Goal: Task Accomplishment & Management: Manage account settings

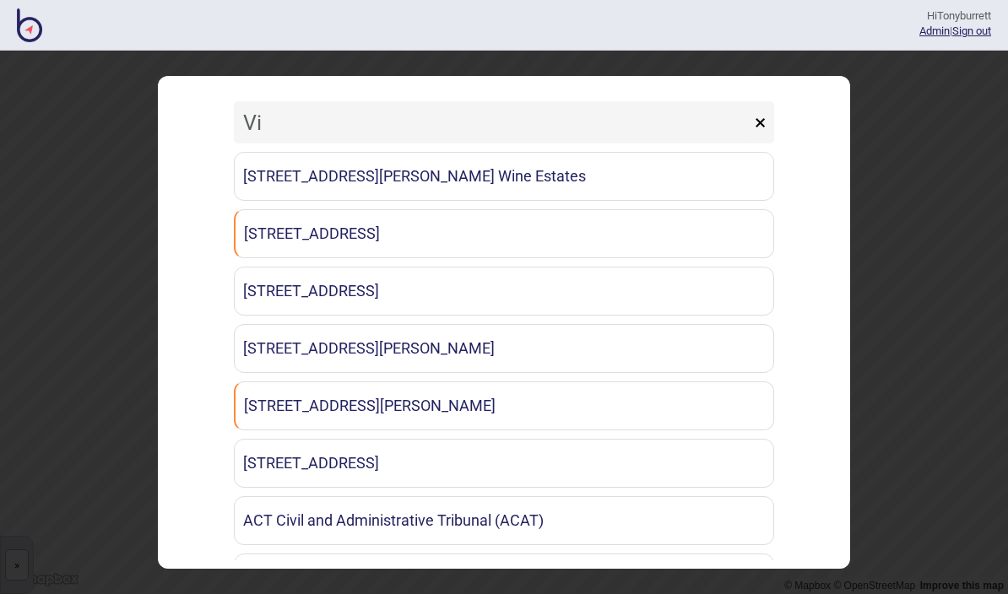
type input "V"
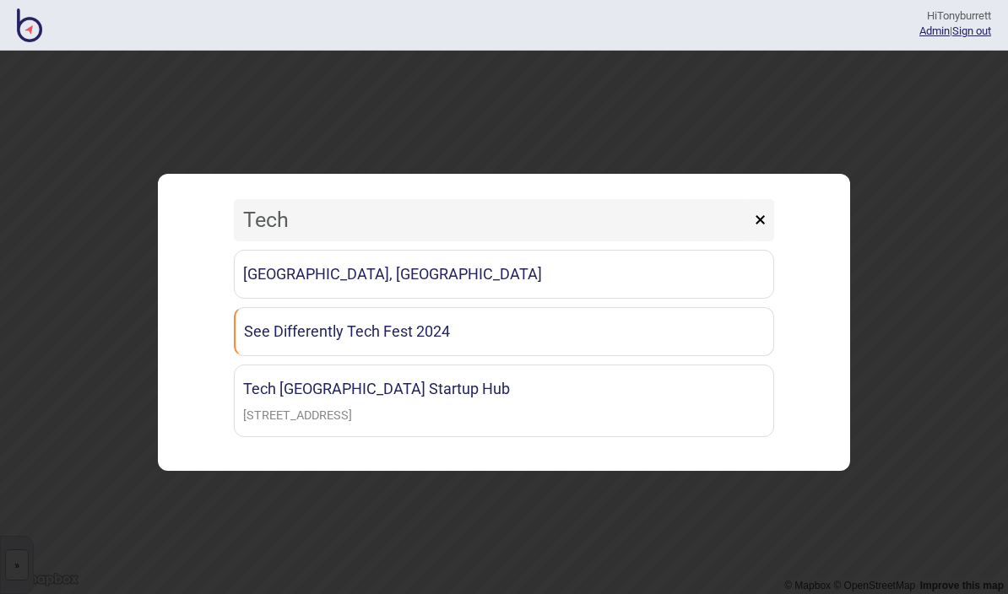
type input "Techn"
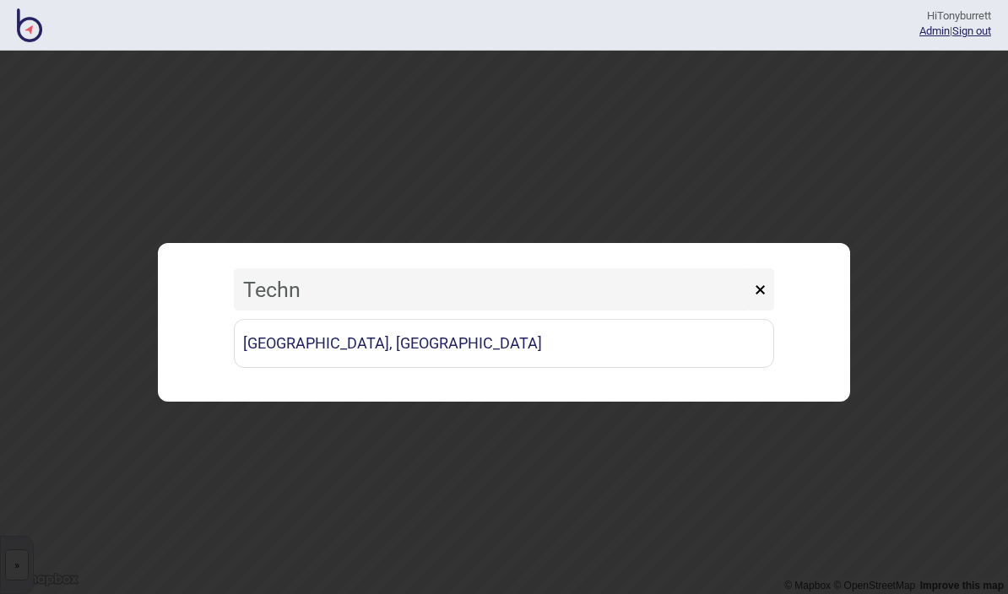
click at [489, 348] on link "[GEOGRAPHIC_DATA], [GEOGRAPHIC_DATA]" at bounding box center [504, 343] width 540 height 49
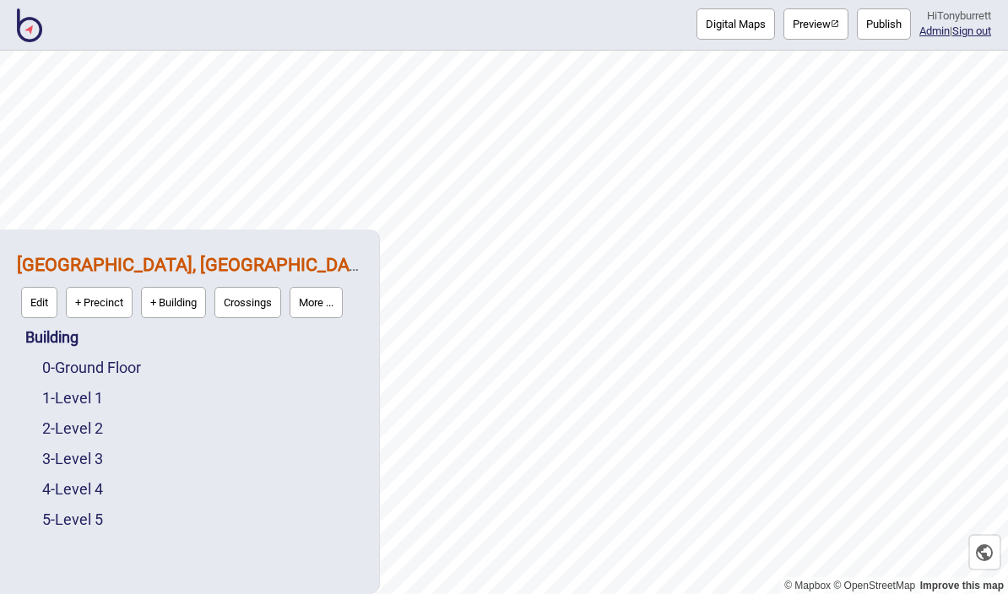
click at [84, 376] on link "0 - Ground Floor" at bounding box center [91, 368] width 99 height 18
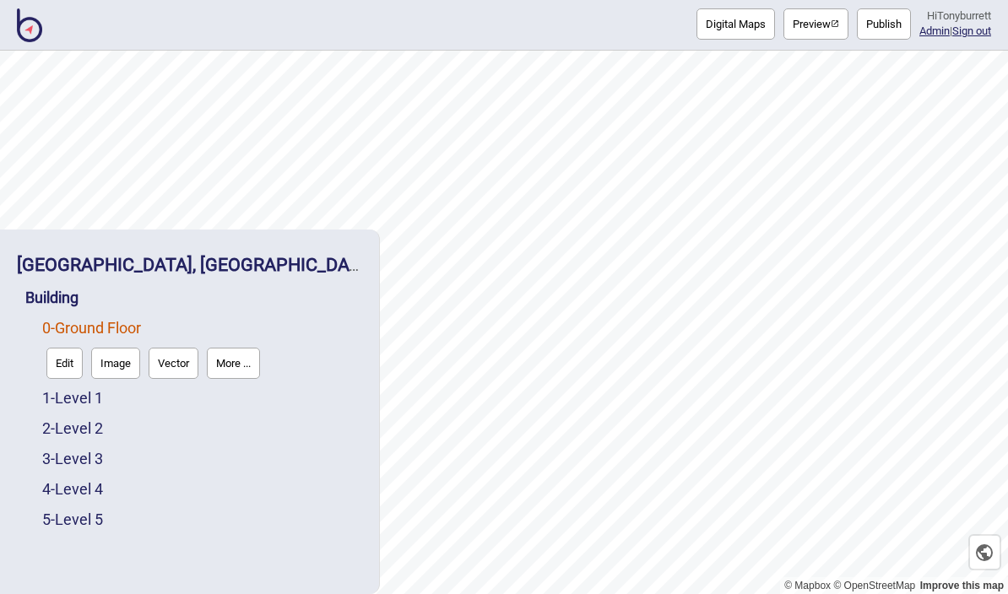
click at [63, 378] on button "Edit" at bounding box center [64, 363] width 36 height 31
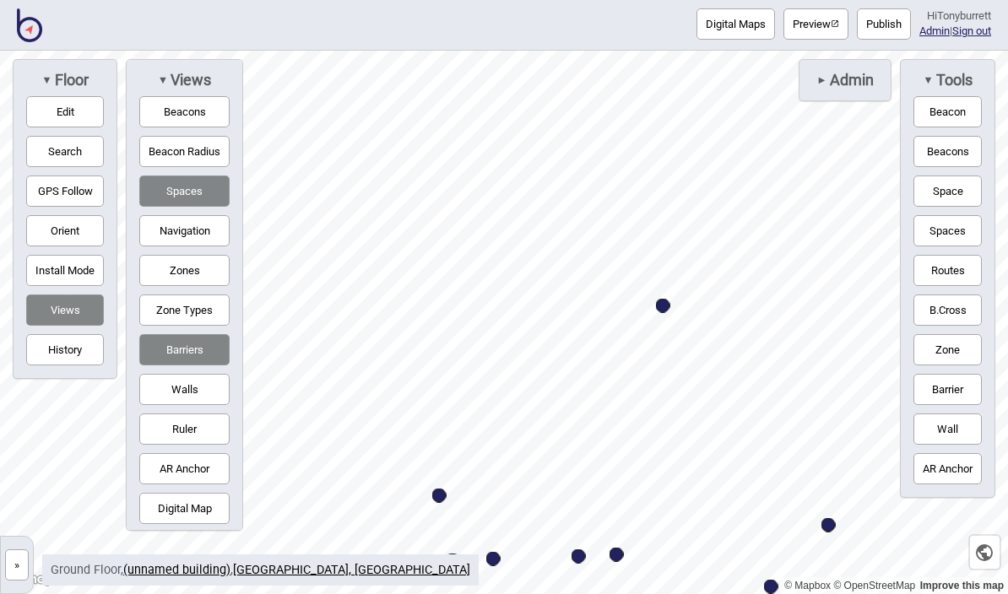
click at [164, 283] on button "Zones" at bounding box center [184, 270] width 90 height 31
click at [165, 318] on button "Zone Types" at bounding box center [184, 310] width 90 height 31
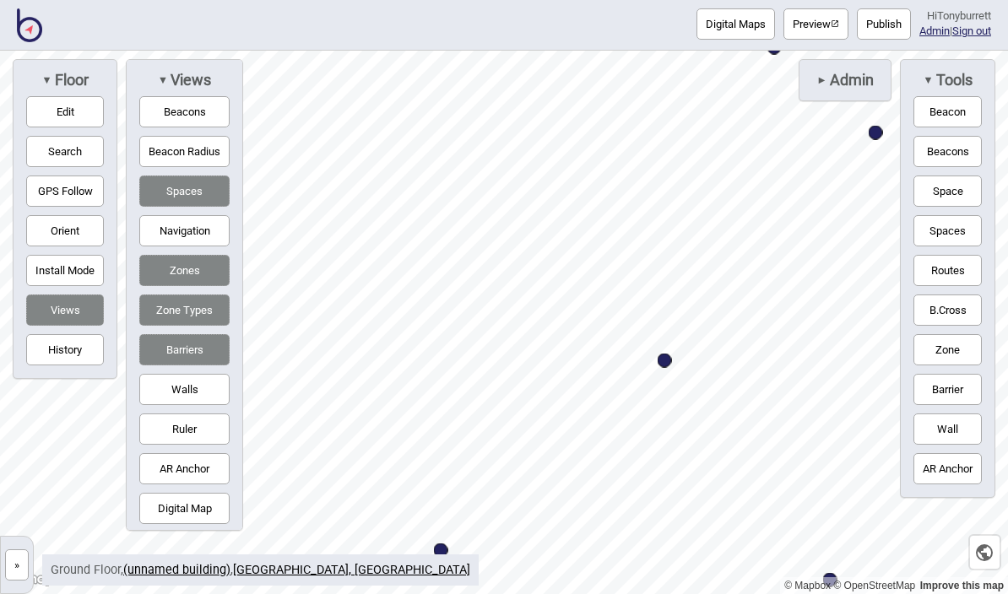
click at [37, 30] on img at bounding box center [29, 25] width 25 height 34
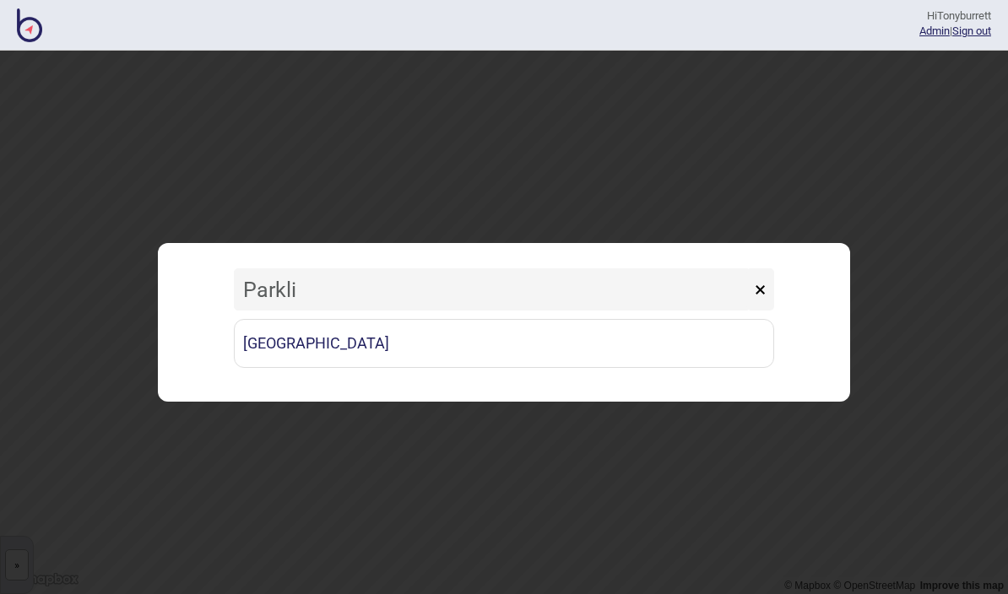
type input "Parklin"
click at [412, 328] on link "[GEOGRAPHIC_DATA]" at bounding box center [504, 343] width 540 height 49
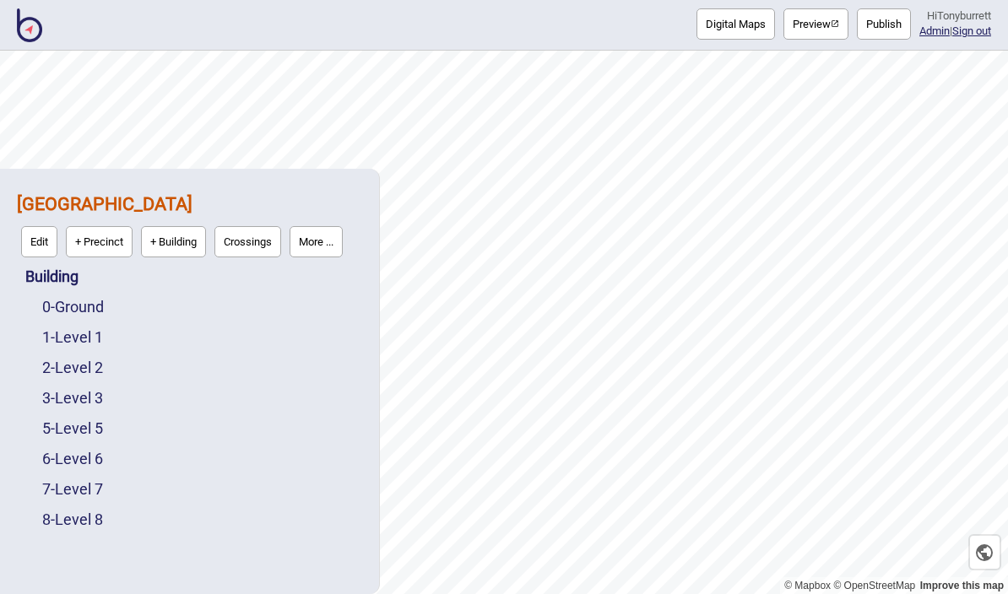
click at [57, 308] on link "0 - Ground" at bounding box center [73, 307] width 62 height 18
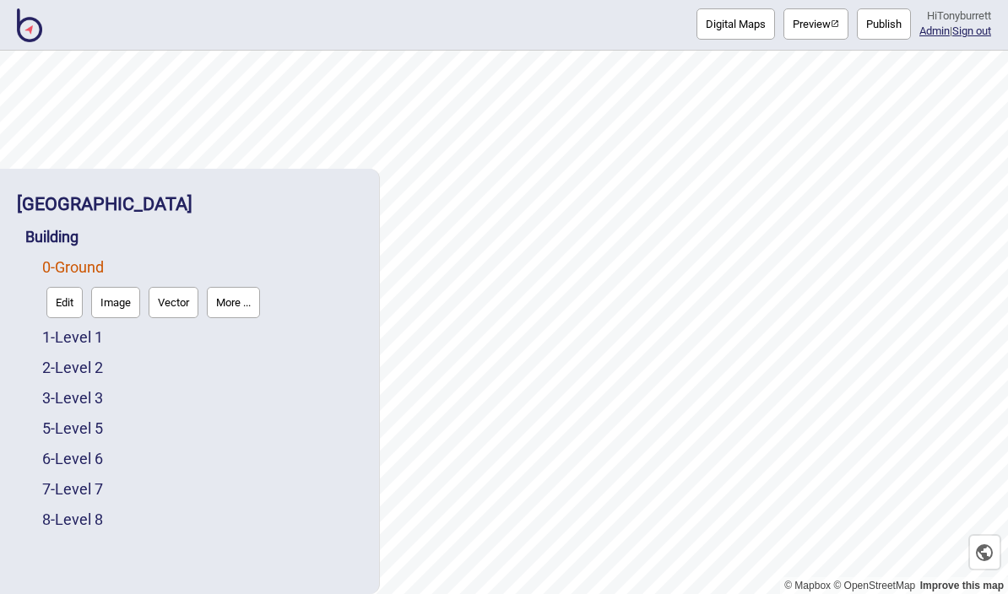
click at [51, 301] on button "Edit" at bounding box center [64, 302] width 36 height 31
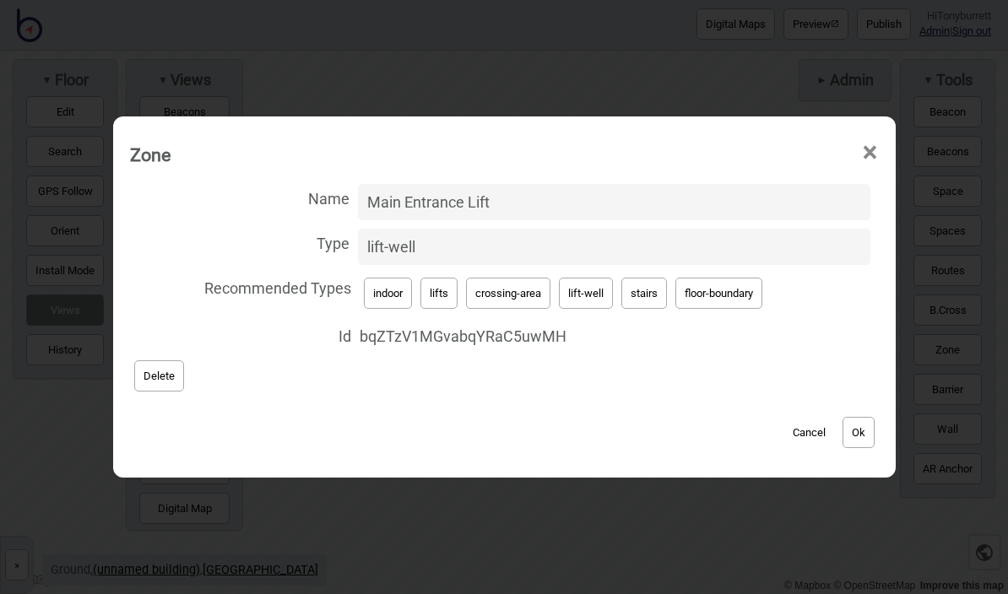
click at [812, 437] on button "Cancel" at bounding box center [809, 432] width 50 height 31
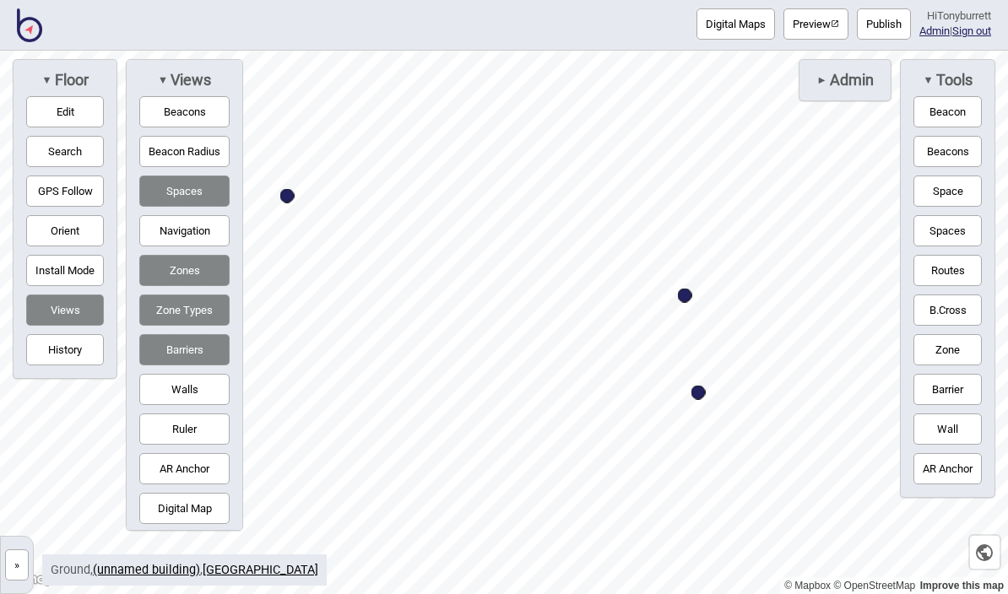
click at [20, 31] on img at bounding box center [29, 25] width 25 height 34
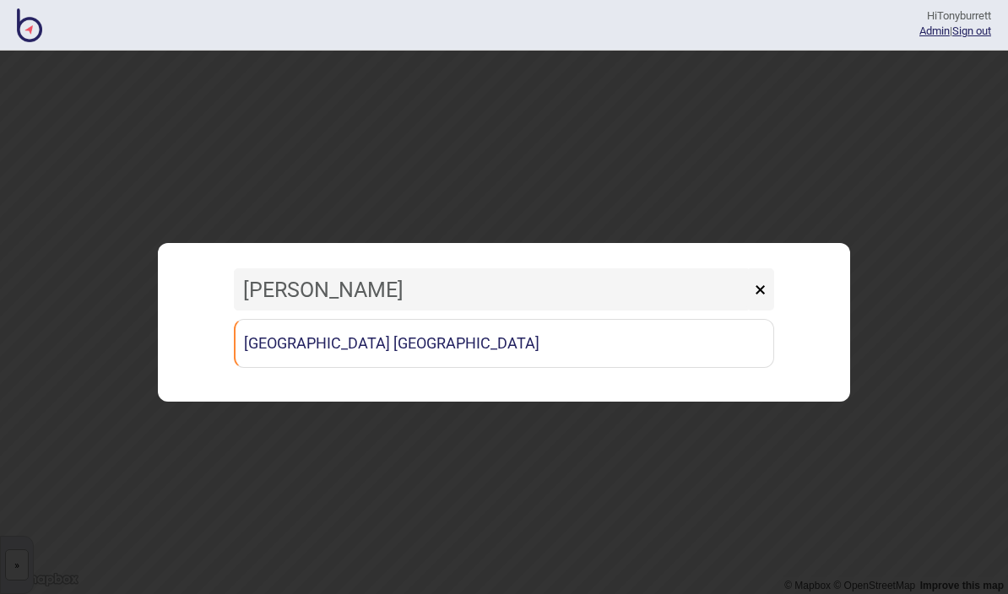
type input "Vincen"
click at [455, 348] on link "[GEOGRAPHIC_DATA] [GEOGRAPHIC_DATA]" at bounding box center [504, 343] width 540 height 49
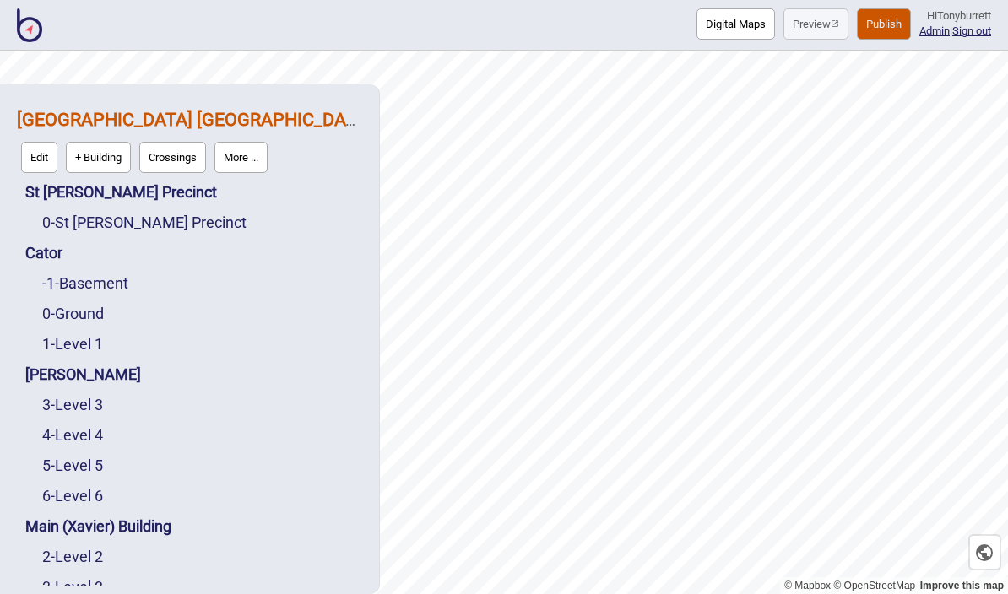
click at [79, 487] on link "6 - Level 6" at bounding box center [72, 496] width 61 height 18
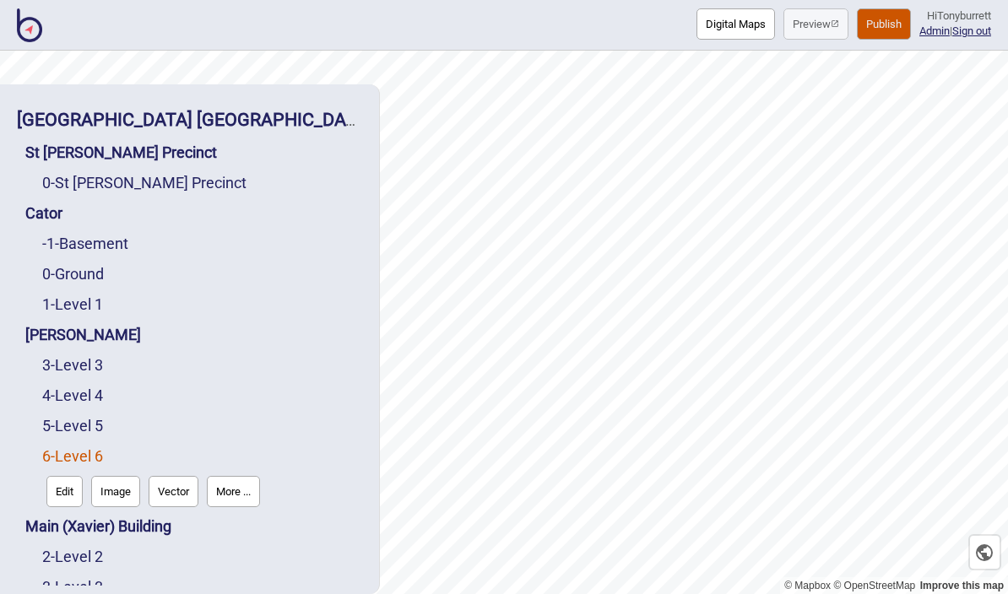
click at [66, 476] on button "Edit" at bounding box center [64, 491] width 36 height 31
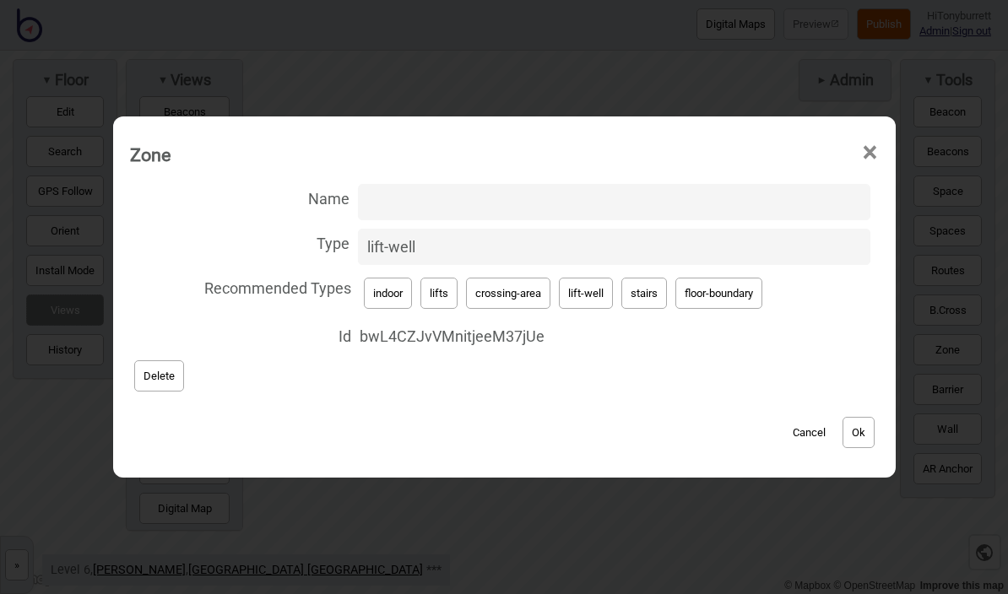
click at [720, 375] on div "Name Type lift-well Recommended Types indoor lifts crossing-area lift-well stai…" at bounding box center [504, 288] width 749 height 216
click at [809, 440] on button "Cancel" at bounding box center [809, 432] width 50 height 31
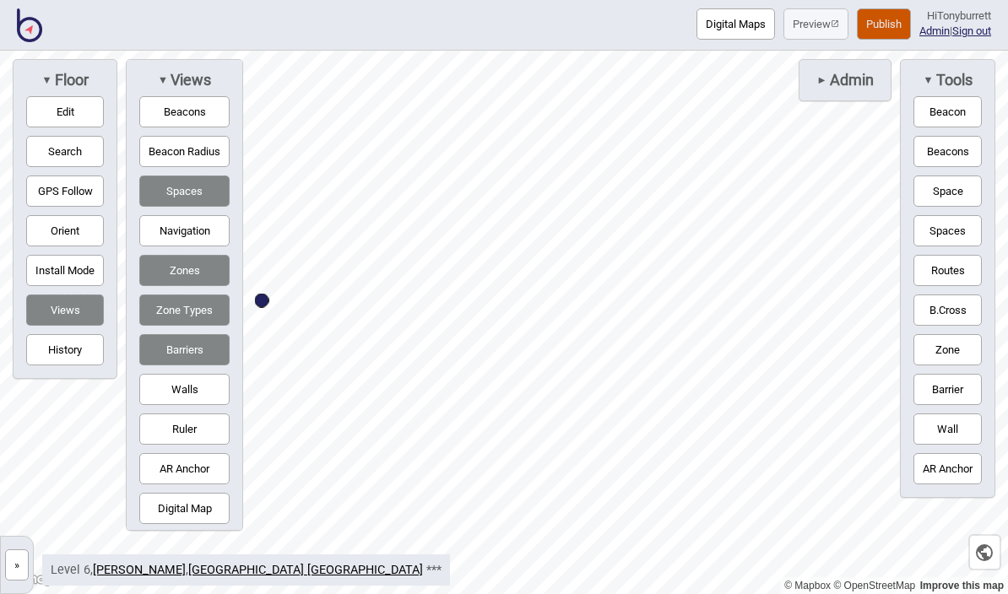
click at [18, 559] on button "»" at bounding box center [17, 565] width 24 height 31
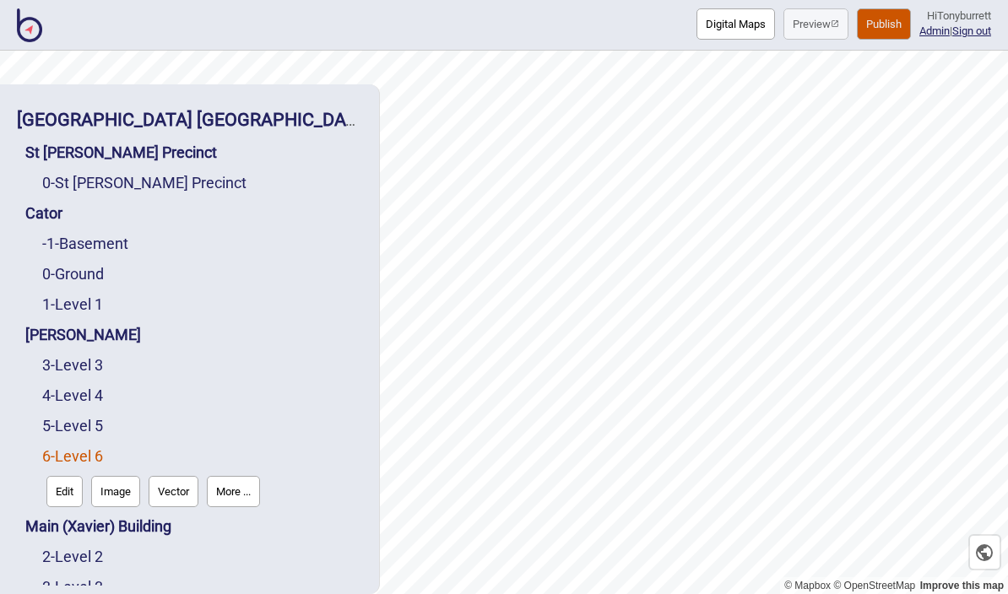
click at [246, 476] on button "More ..." at bounding box center [233, 491] width 53 height 31
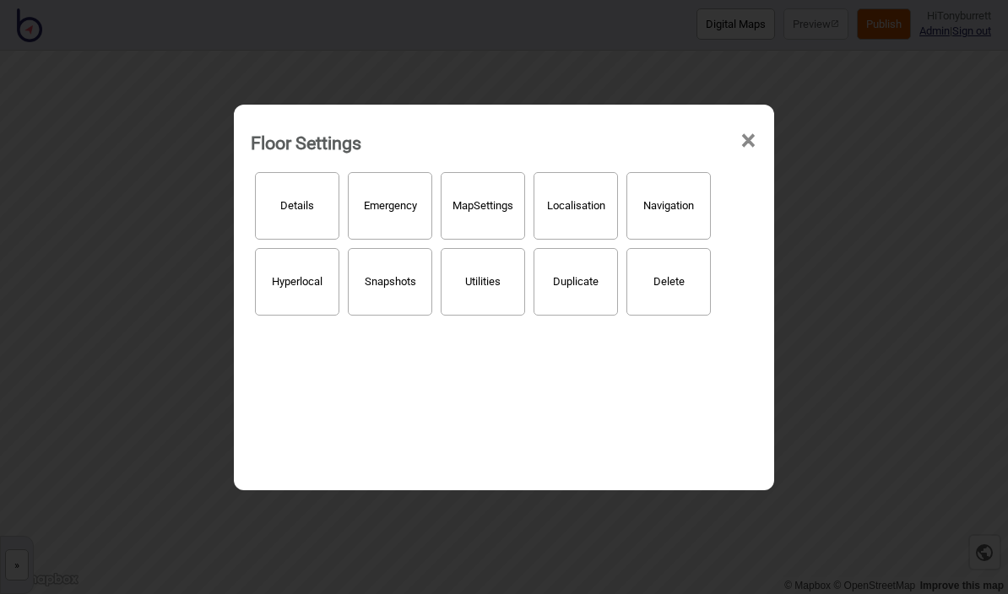
click at [571, 187] on button "Localisation" at bounding box center [576, 206] width 84 height 68
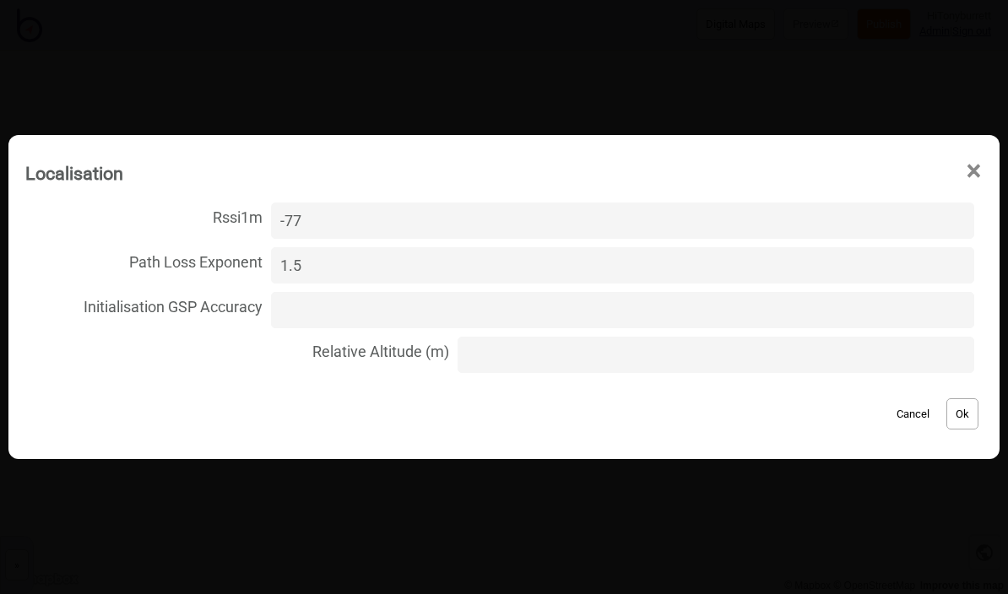
click at [976, 168] on span "×" at bounding box center [974, 172] width 18 height 56
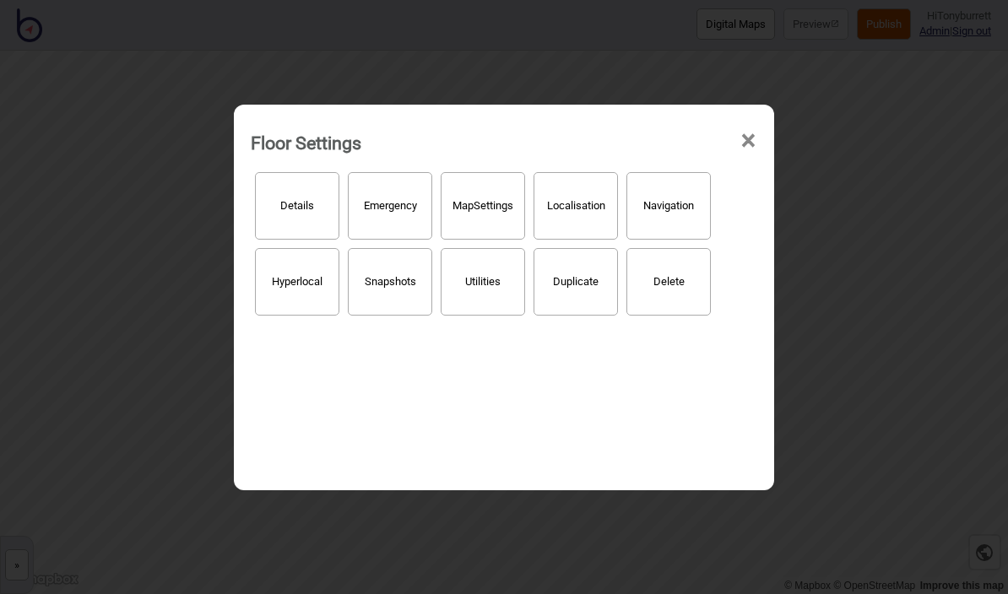
click at [755, 113] on span "×" at bounding box center [749, 141] width 18 height 56
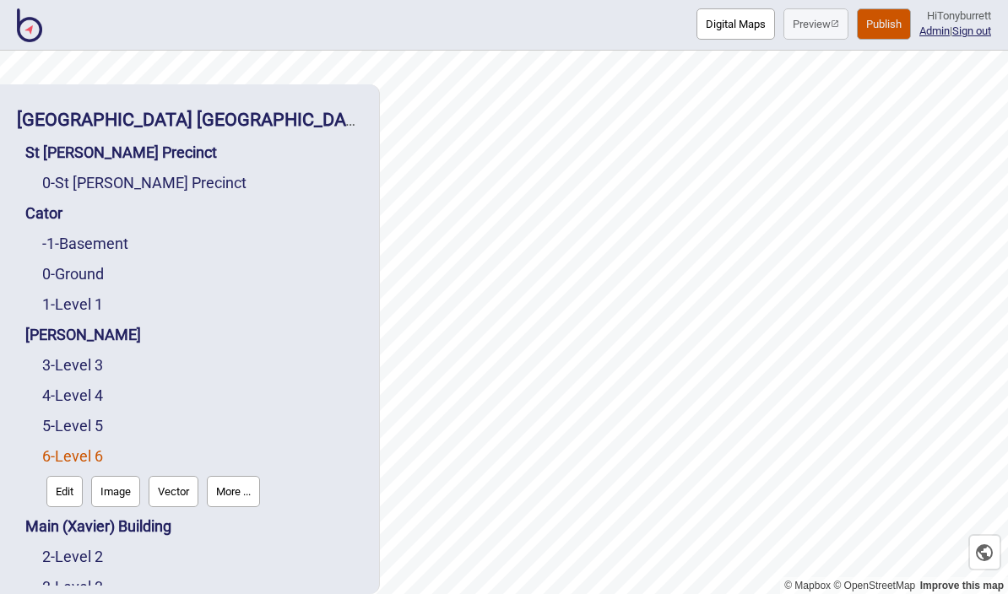
click at [81, 356] on link "3 - Level 3" at bounding box center [72, 365] width 61 height 18
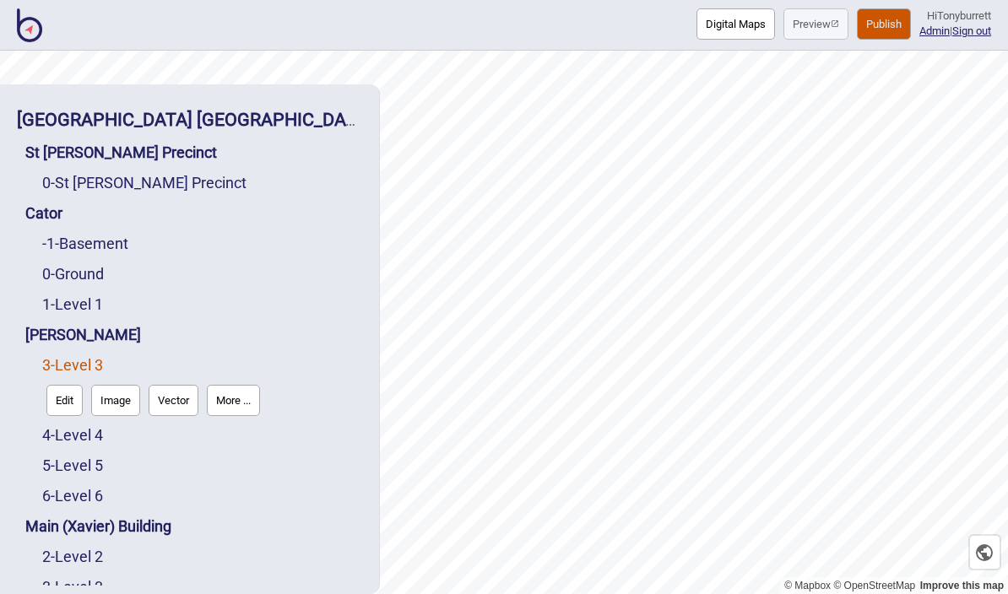
click at [241, 385] on button "More ..." at bounding box center [233, 400] width 53 height 31
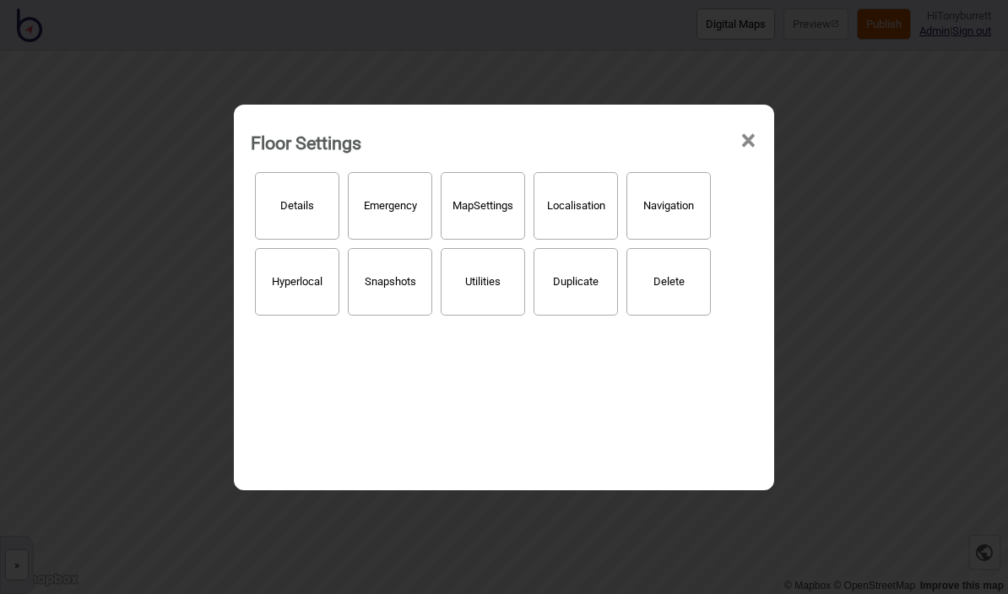
click at [578, 193] on button "Localisation" at bounding box center [576, 206] width 84 height 68
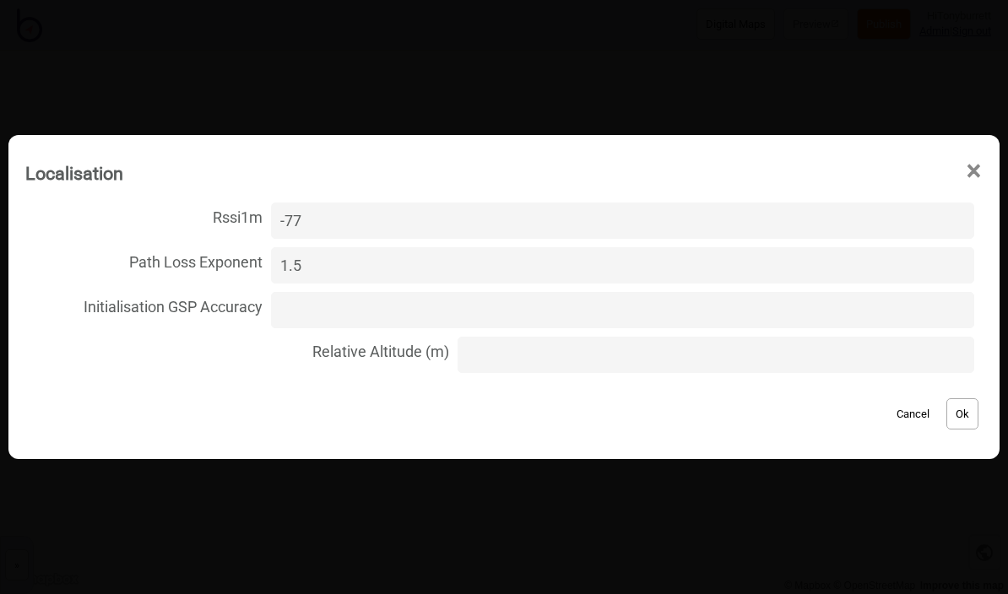
click at [492, 363] on input "Relative Altitude (m)" at bounding box center [716, 355] width 517 height 36
type input "0"
click at [955, 418] on button "Ok" at bounding box center [963, 414] width 32 height 31
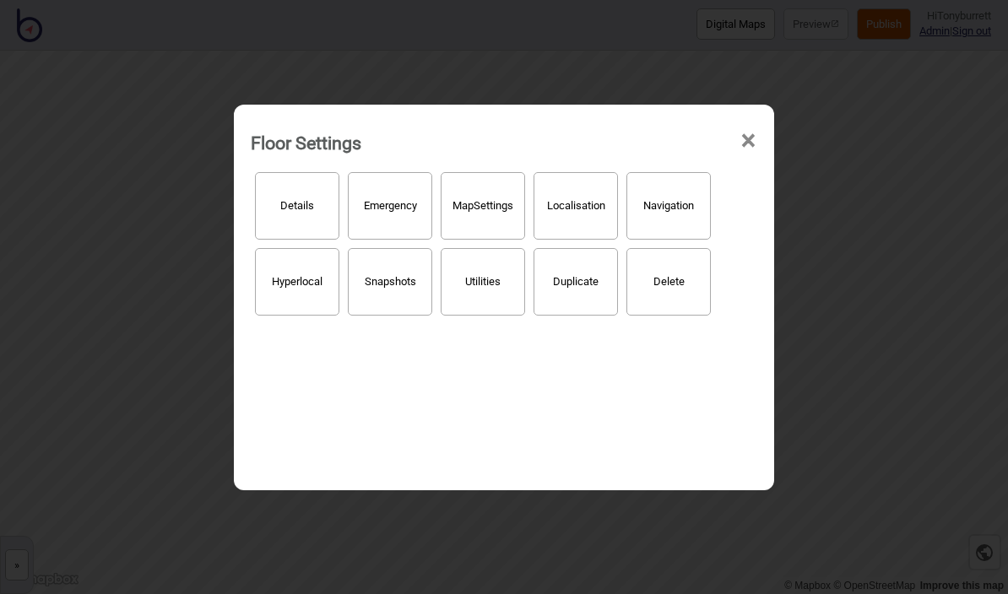
click at [755, 130] on span "×" at bounding box center [749, 141] width 18 height 56
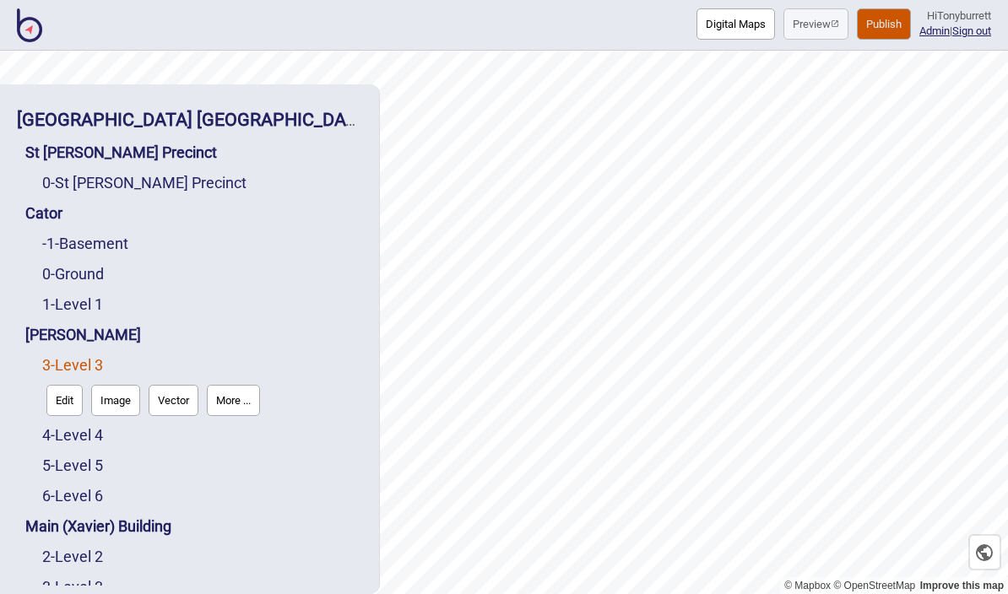
click at [86, 426] on link "4 - Level 4" at bounding box center [72, 435] width 61 height 18
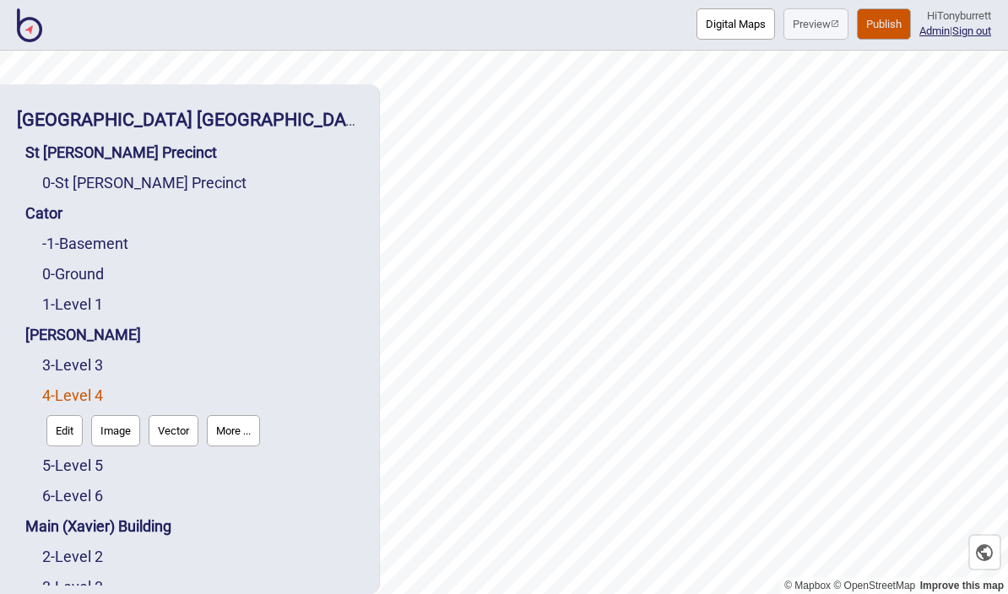
click at [234, 415] on button "More ..." at bounding box center [233, 430] width 53 height 31
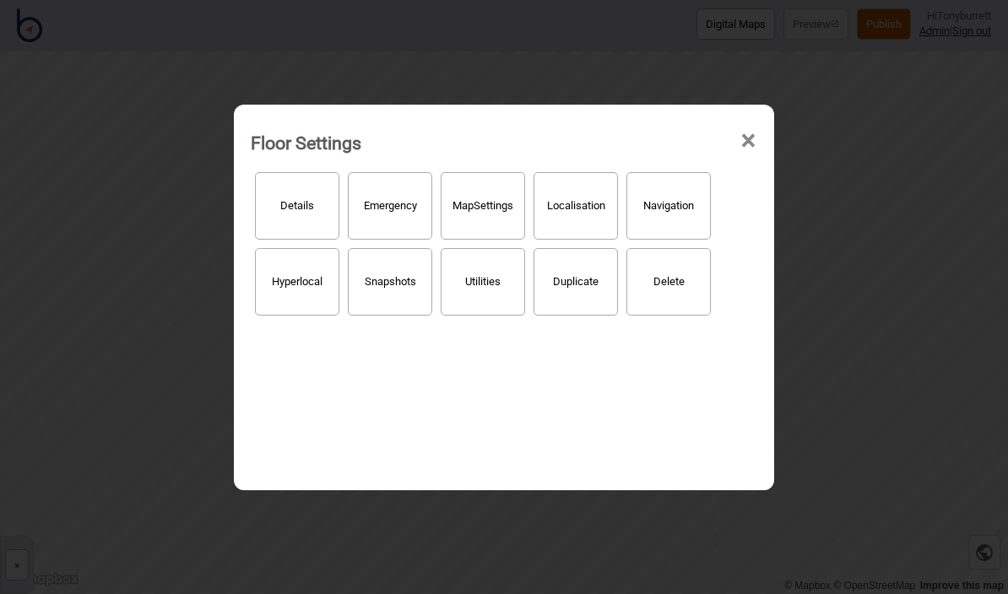
click at [579, 185] on button "Localisation" at bounding box center [576, 206] width 84 height 68
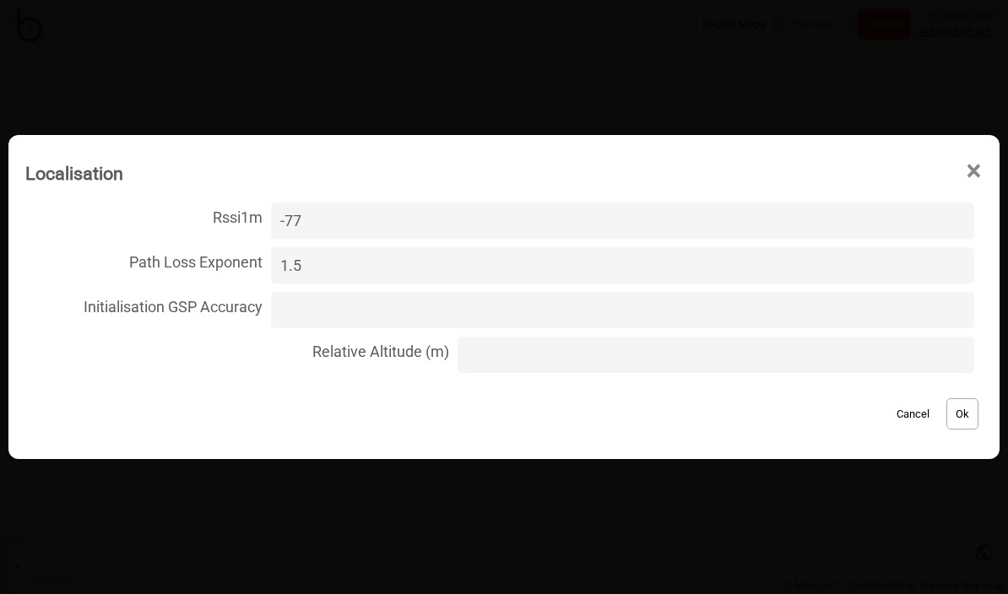
click at [496, 361] on input "Relative Altitude (m)" at bounding box center [716, 355] width 517 height 36
type input "3.7"
click at [963, 419] on button "Ok" at bounding box center [963, 414] width 32 height 31
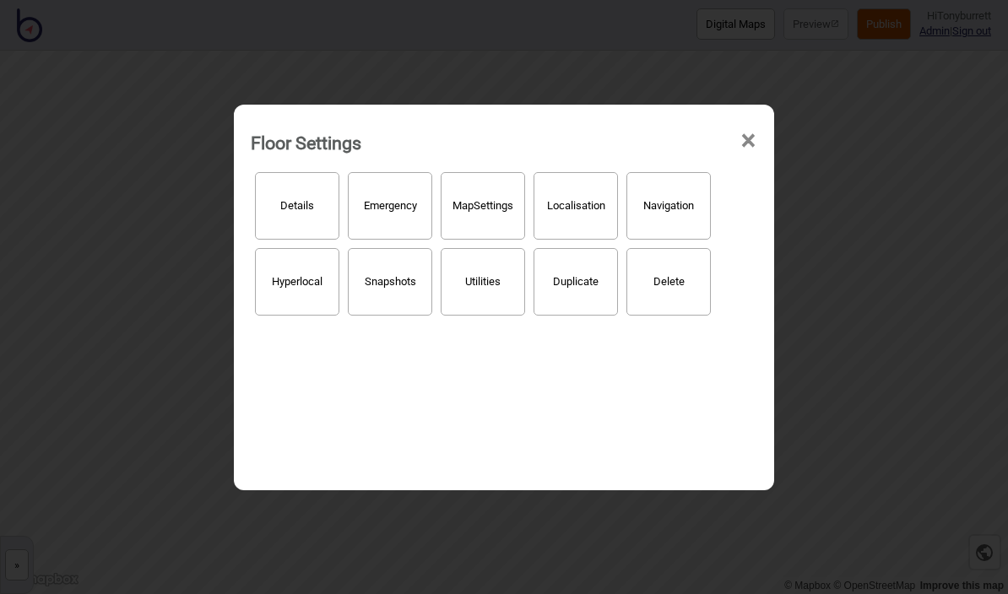
click at [751, 116] on span "×" at bounding box center [749, 141] width 18 height 56
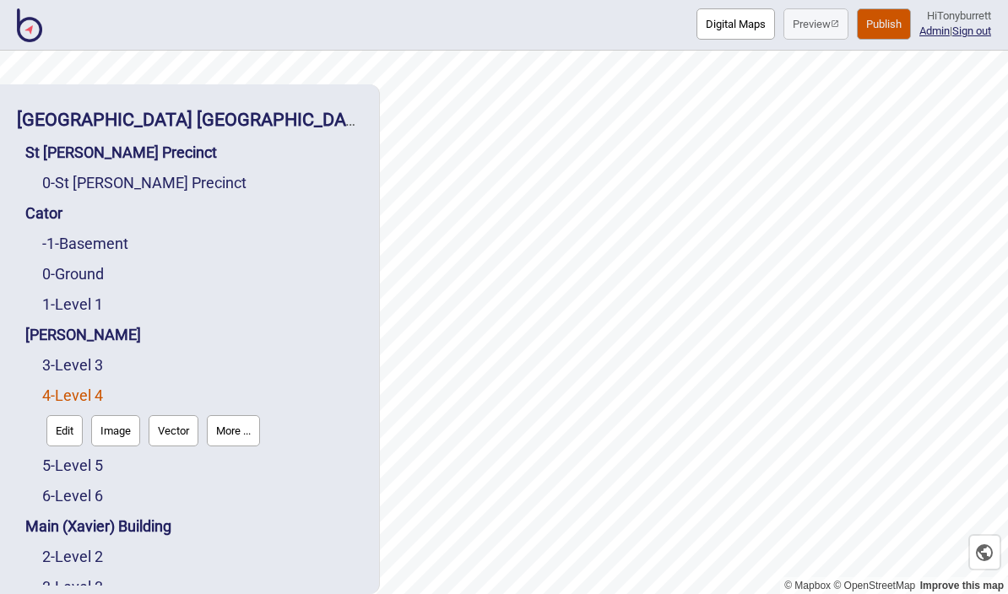
click at [93, 457] on link "5 - Level 5" at bounding box center [72, 466] width 61 height 18
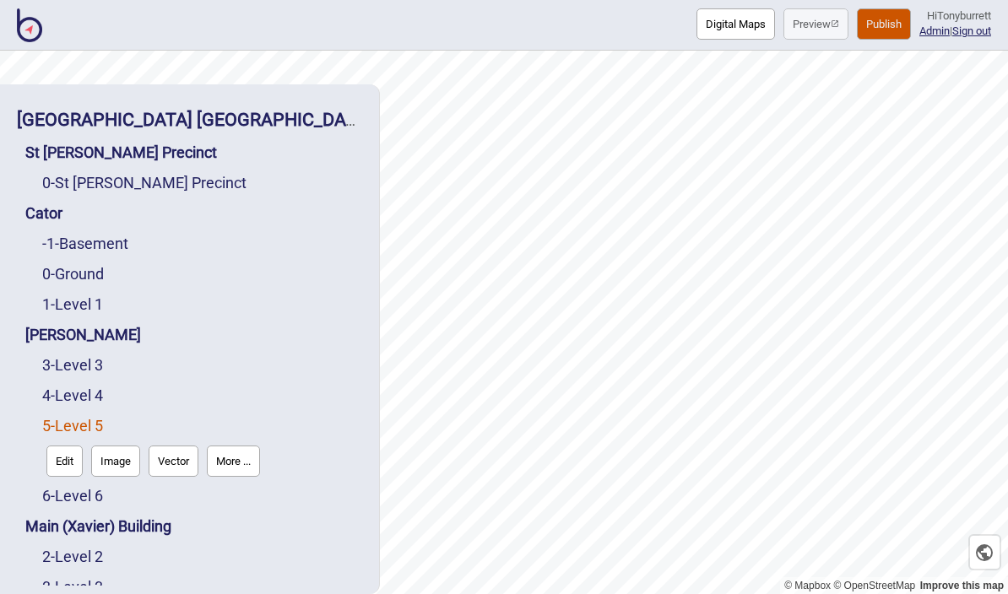
click at [232, 446] on button "More ..." at bounding box center [233, 461] width 53 height 31
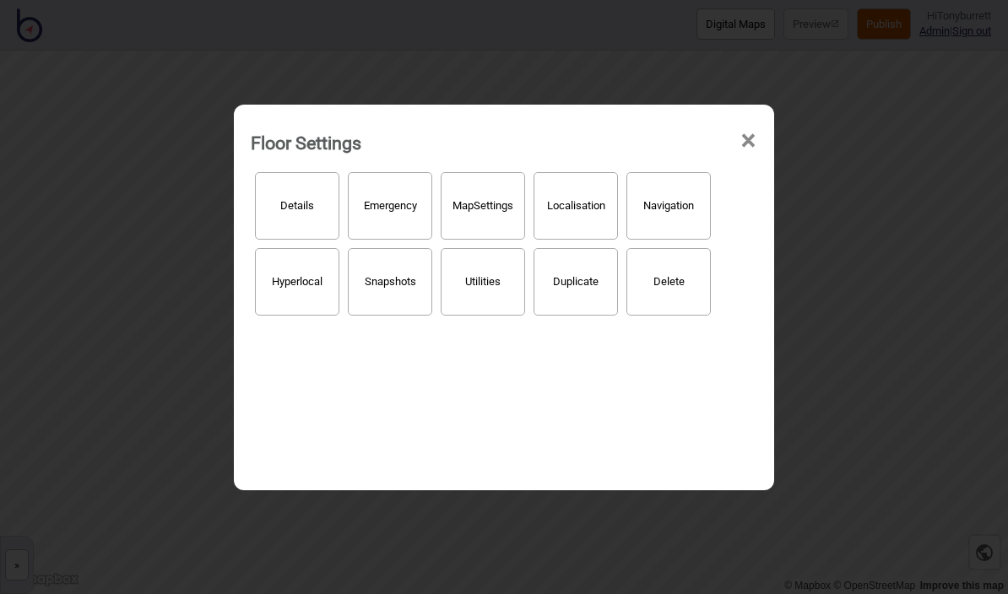
click at [596, 193] on button "Localisation" at bounding box center [576, 206] width 84 height 68
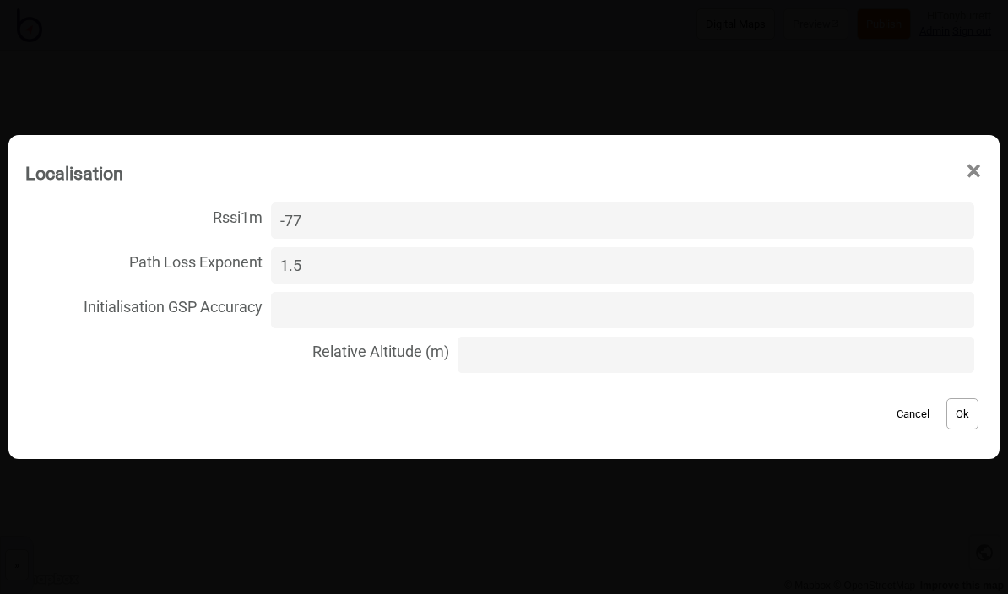
click at [565, 372] on input "Relative Altitude (m)" at bounding box center [716, 355] width 517 height 36
click at [501, 353] on input "Relative Altitude (m)" at bounding box center [716, 355] width 517 height 36
type input "7.4"
click at [955, 419] on button "Ok" at bounding box center [963, 414] width 32 height 31
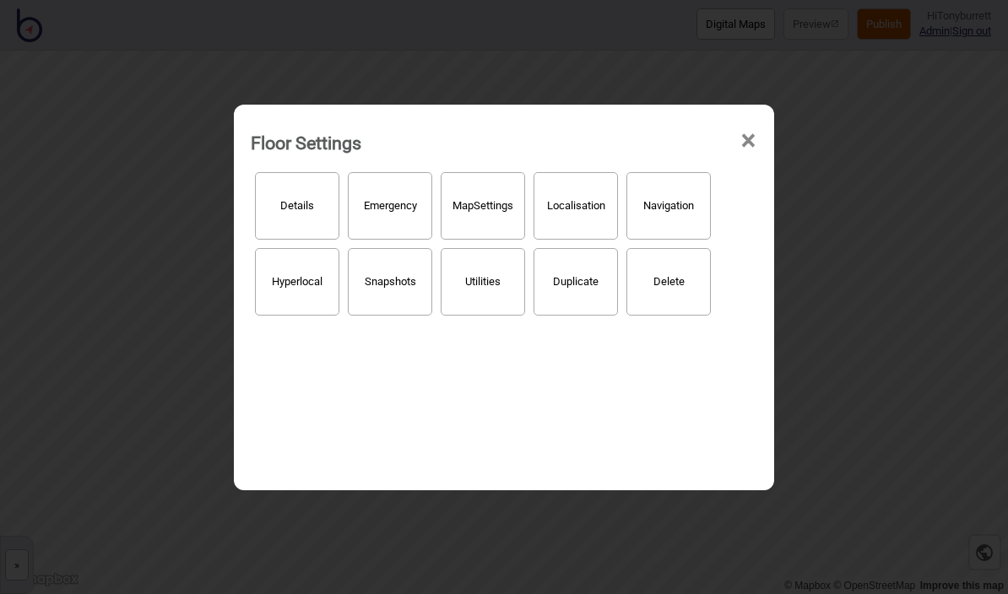
click at [754, 113] on span "×" at bounding box center [749, 141] width 18 height 56
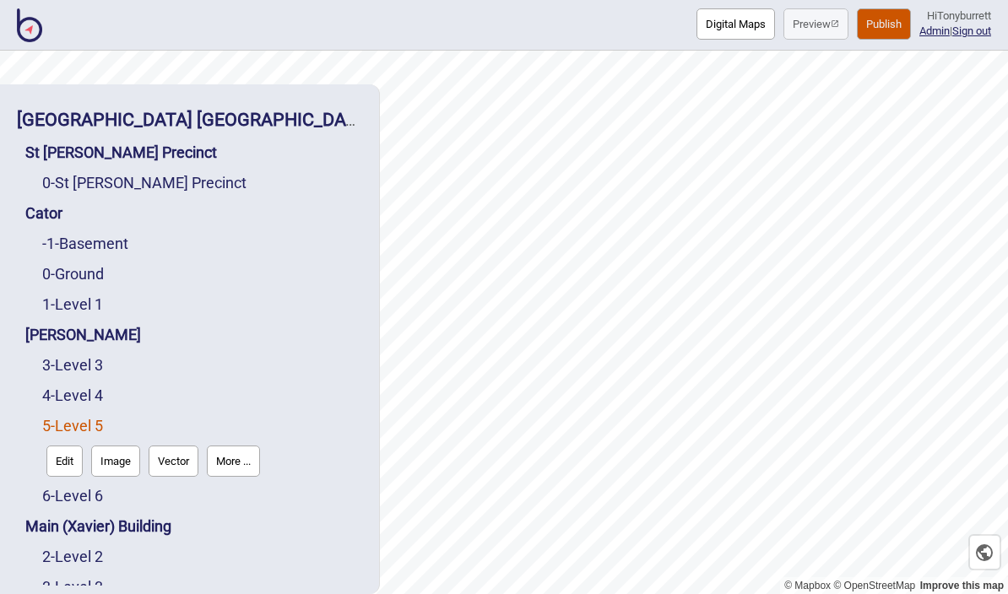
click at [95, 487] on link "6 - Level 6" at bounding box center [72, 496] width 61 height 18
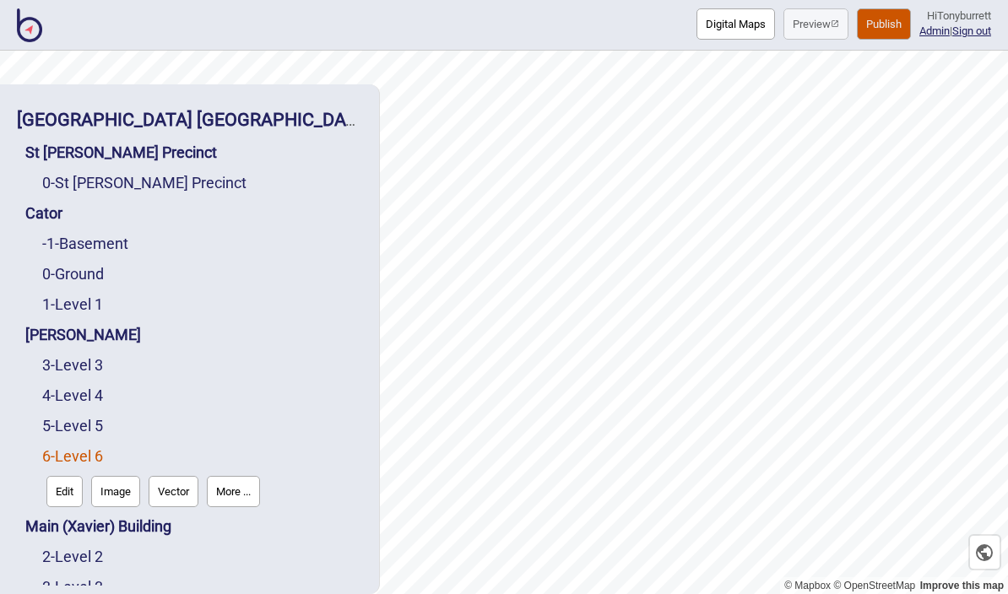
click at [236, 476] on button "More ..." at bounding box center [233, 491] width 53 height 31
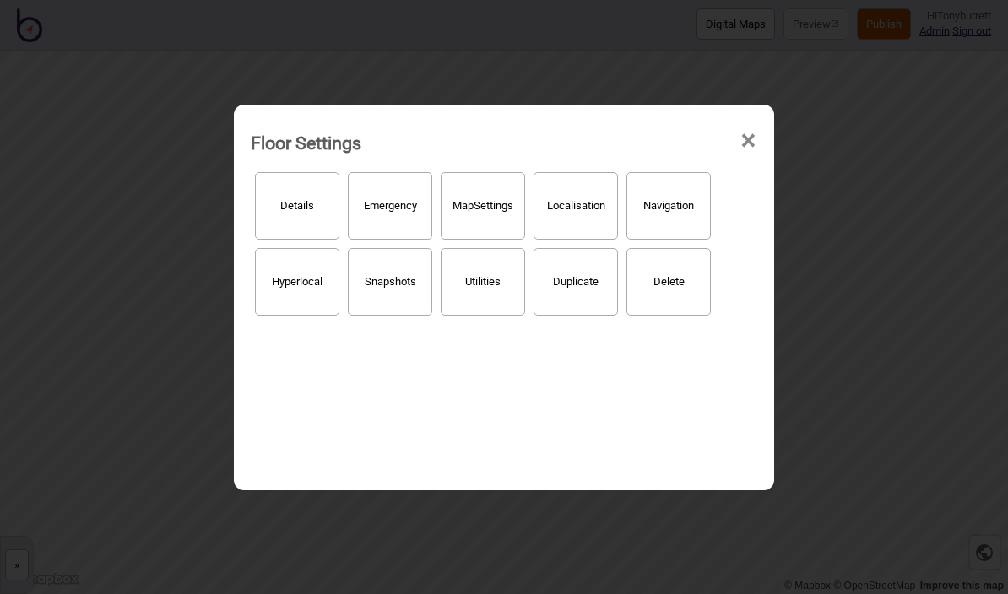
click at [578, 198] on button "Localisation" at bounding box center [576, 206] width 84 height 68
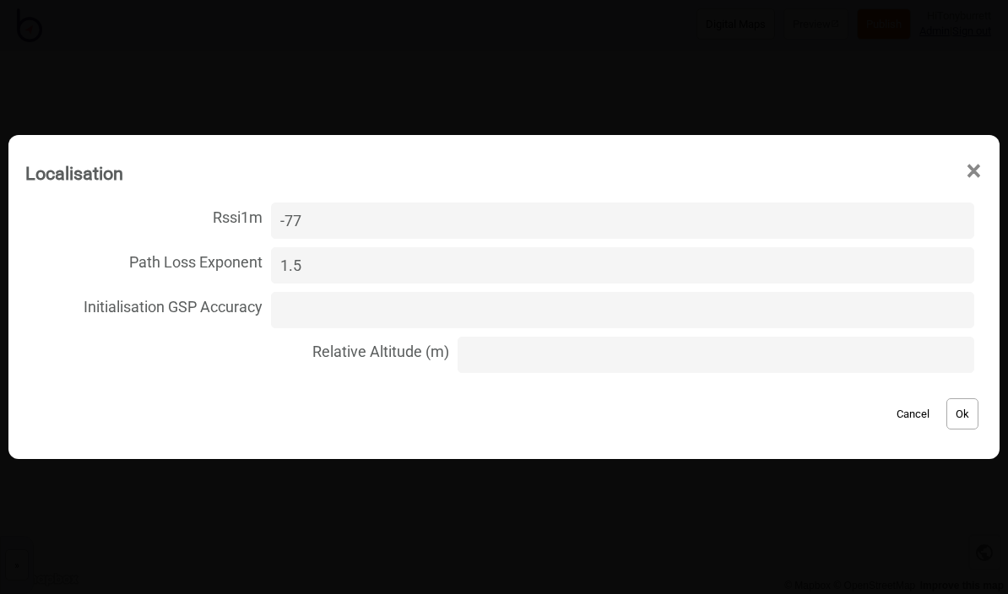
click at [494, 363] on input "Relative Altitude (m)" at bounding box center [716, 355] width 517 height 36
type input "11.1"
click at [967, 420] on button "Ok" at bounding box center [963, 414] width 32 height 31
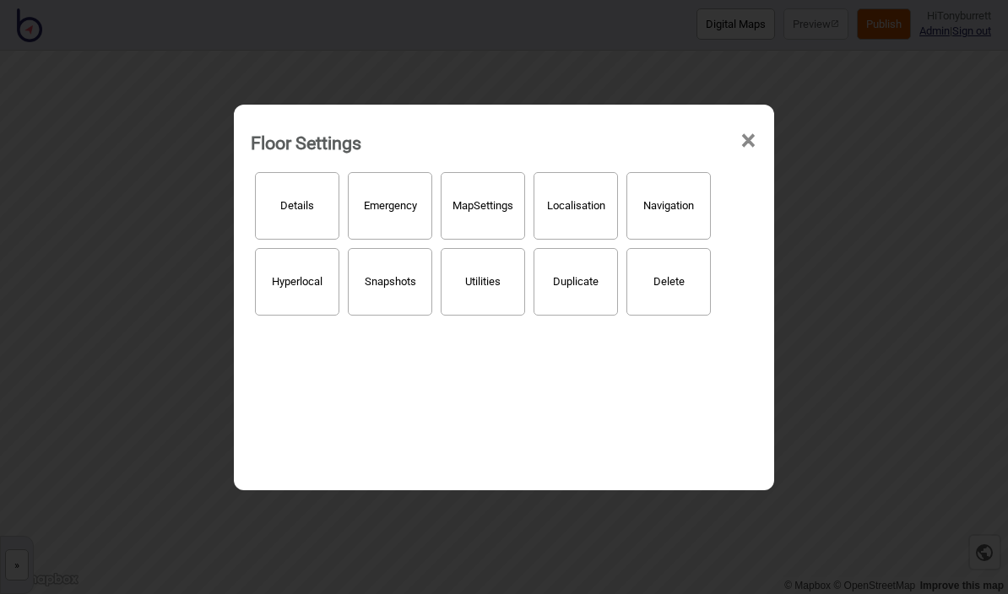
click at [747, 115] on span "×" at bounding box center [749, 141] width 18 height 56
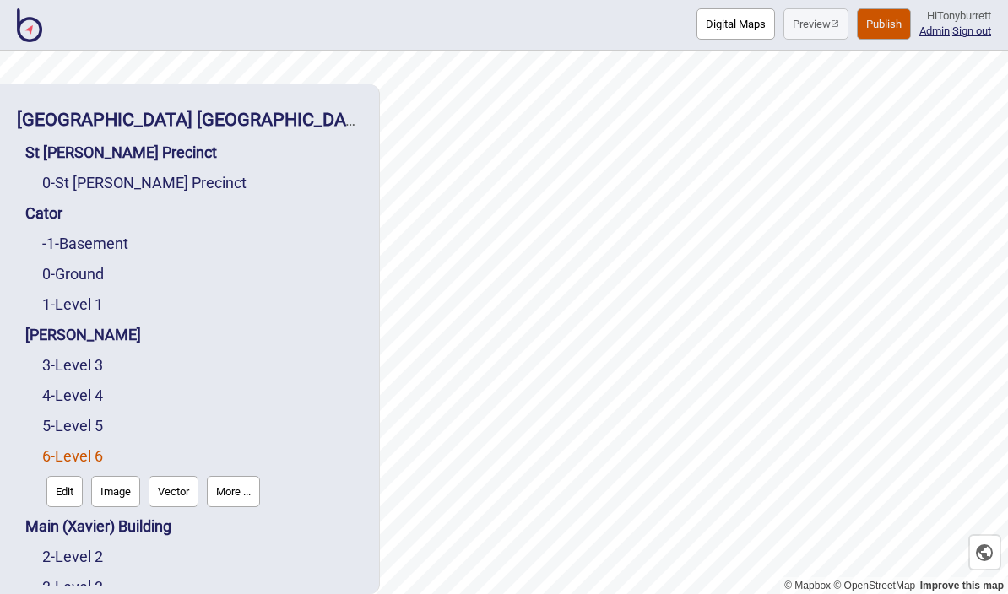
click at [881, 36] on button "Publish" at bounding box center [884, 23] width 54 height 31
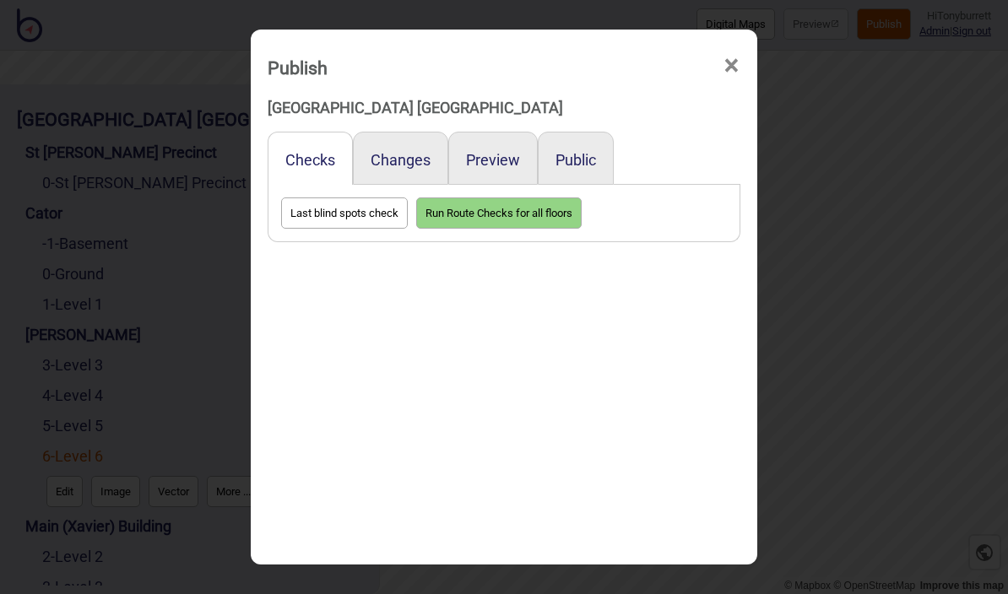
click at [506, 151] on button "Preview" at bounding box center [493, 160] width 54 height 18
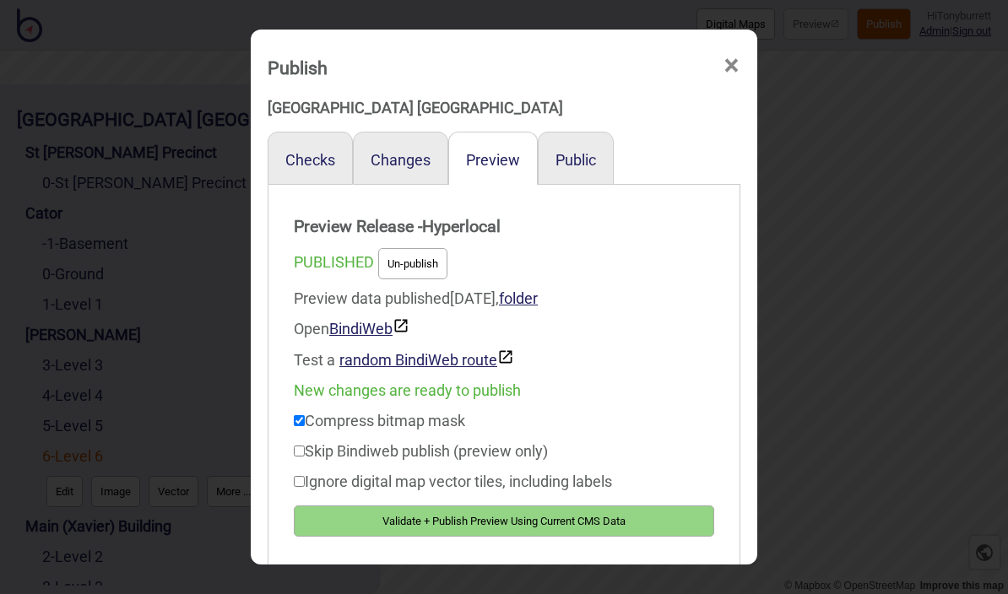
click at [724, 38] on span "×" at bounding box center [732, 66] width 18 height 56
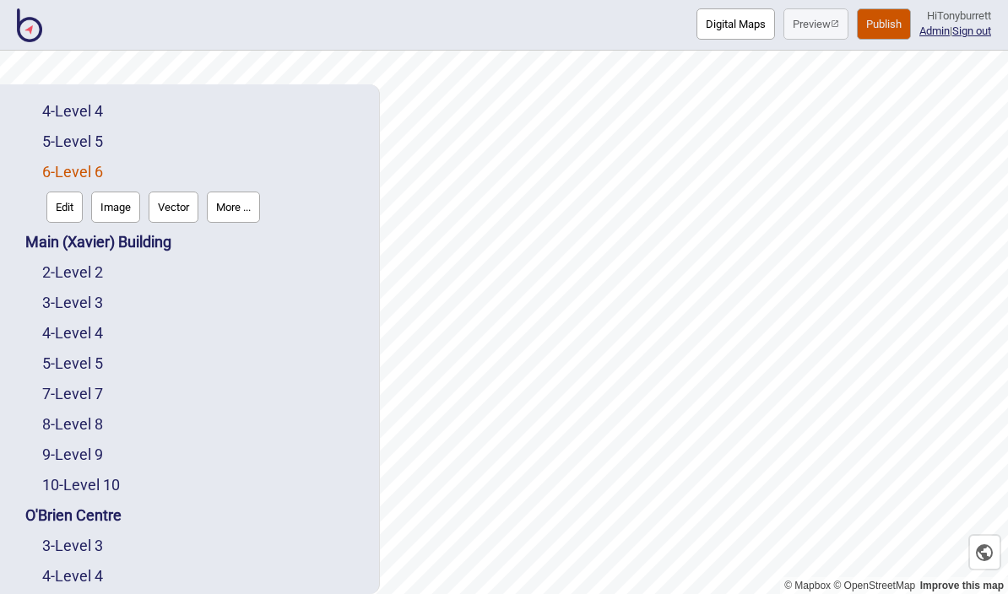
scroll to position [287, 0]
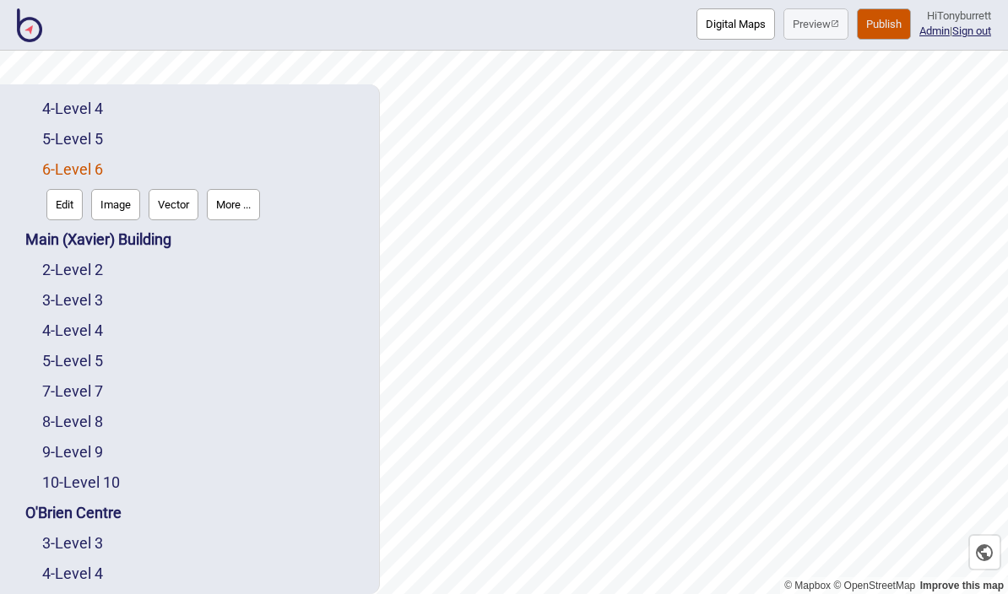
click at [101, 291] on link "3 - Level 3" at bounding box center [72, 300] width 61 height 18
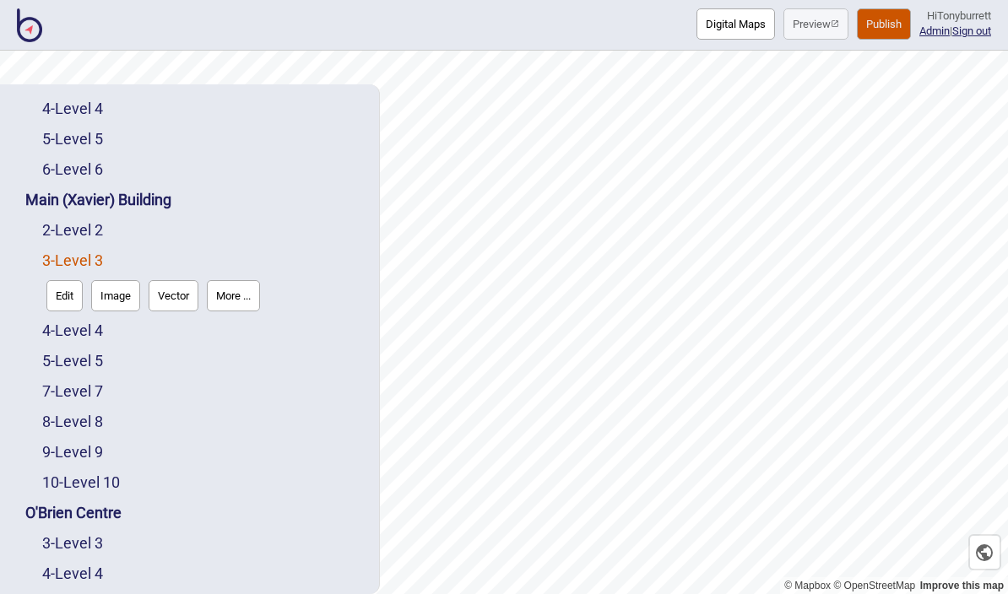
click at [257, 280] on button "More ..." at bounding box center [233, 295] width 53 height 31
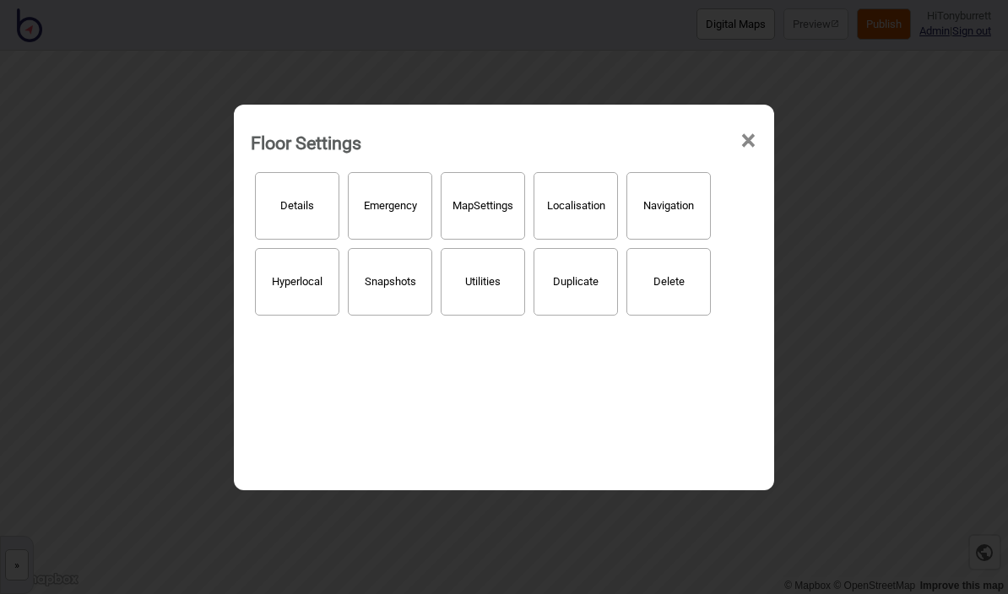
click at [575, 196] on button "Localisation" at bounding box center [576, 206] width 84 height 68
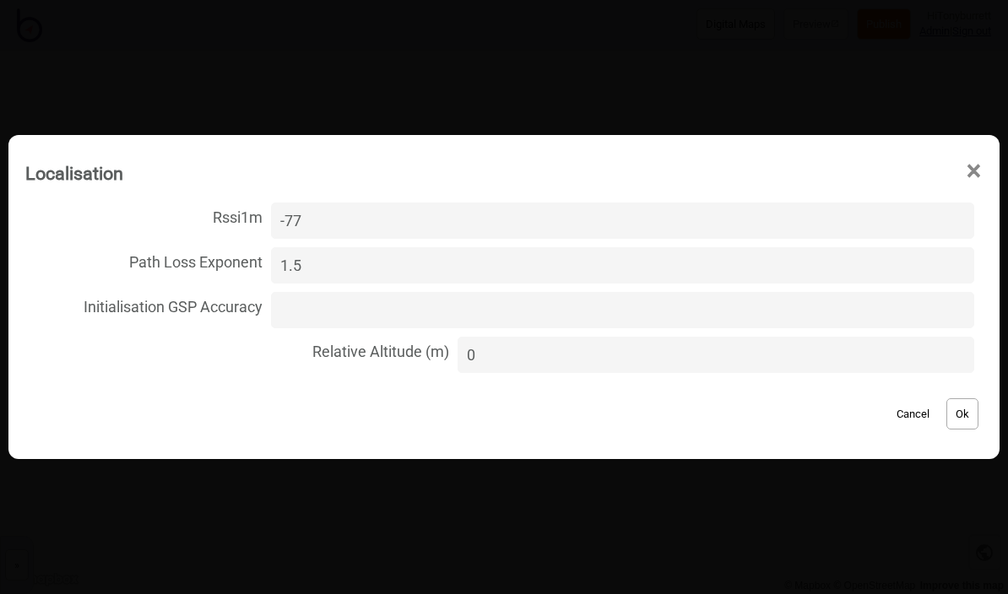
click at [908, 422] on button "Cancel" at bounding box center [913, 414] width 50 height 31
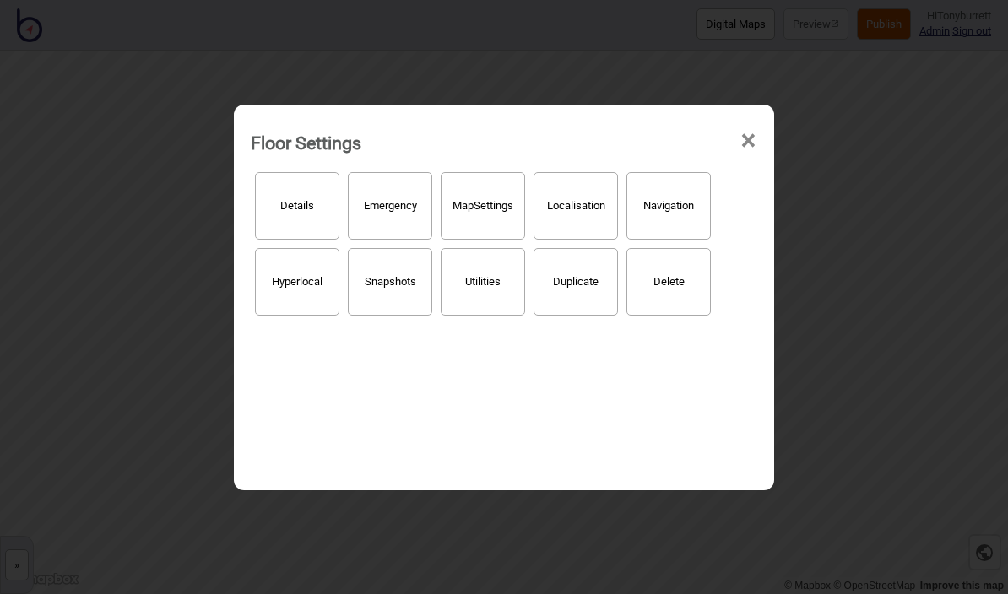
click at [749, 121] on span "×" at bounding box center [749, 141] width 18 height 56
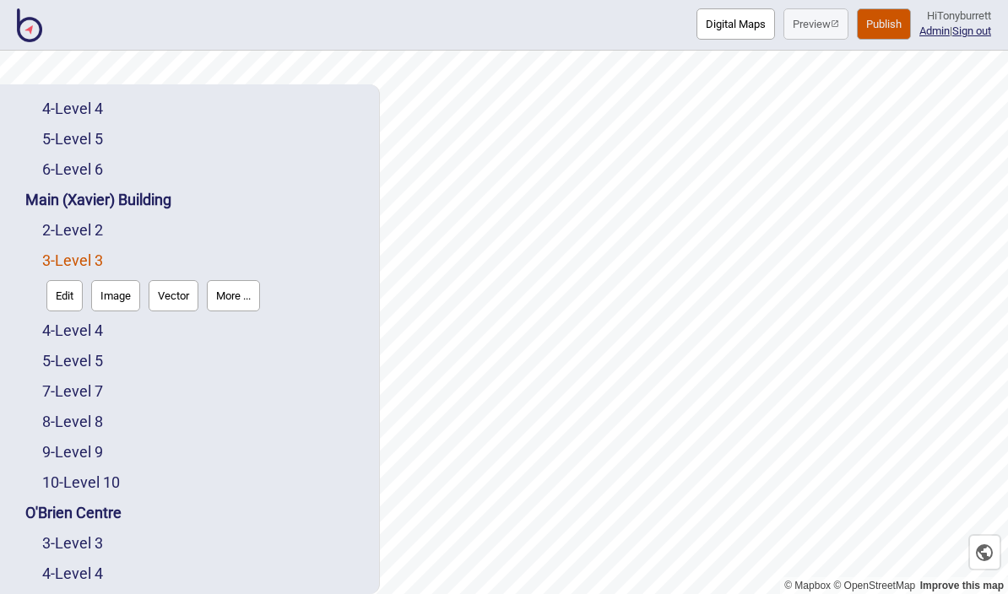
click at [78, 322] on link "4 - Level 4" at bounding box center [72, 331] width 61 height 18
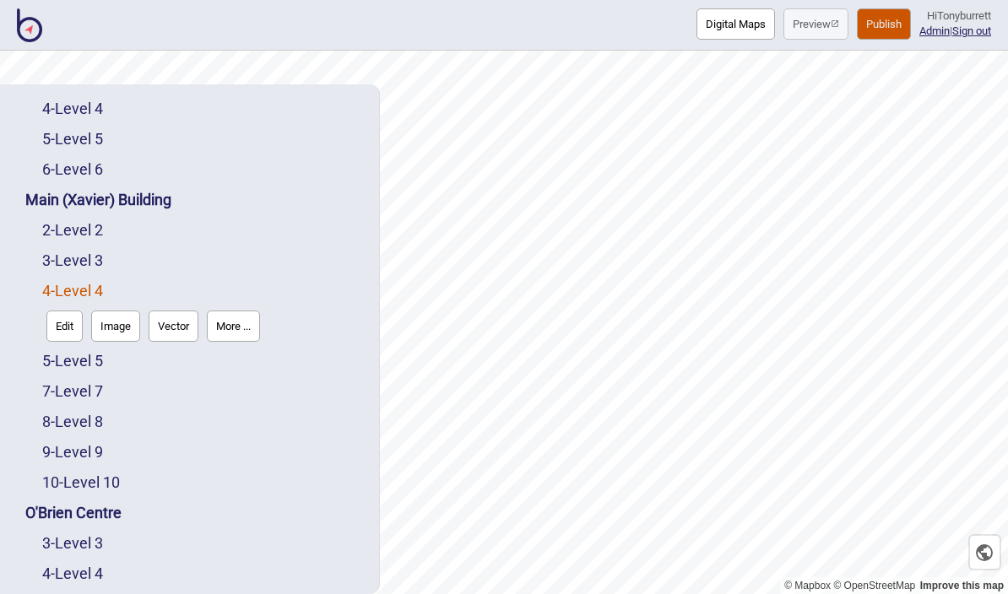
click at [256, 311] on button "More ..." at bounding box center [233, 326] width 53 height 31
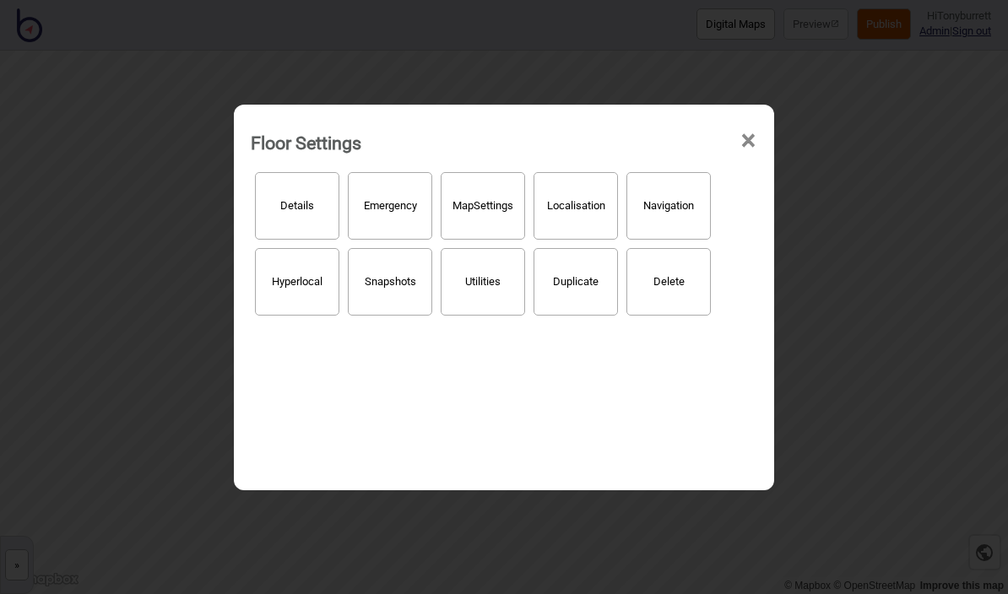
click at [601, 188] on button "Localisation" at bounding box center [576, 206] width 84 height 68
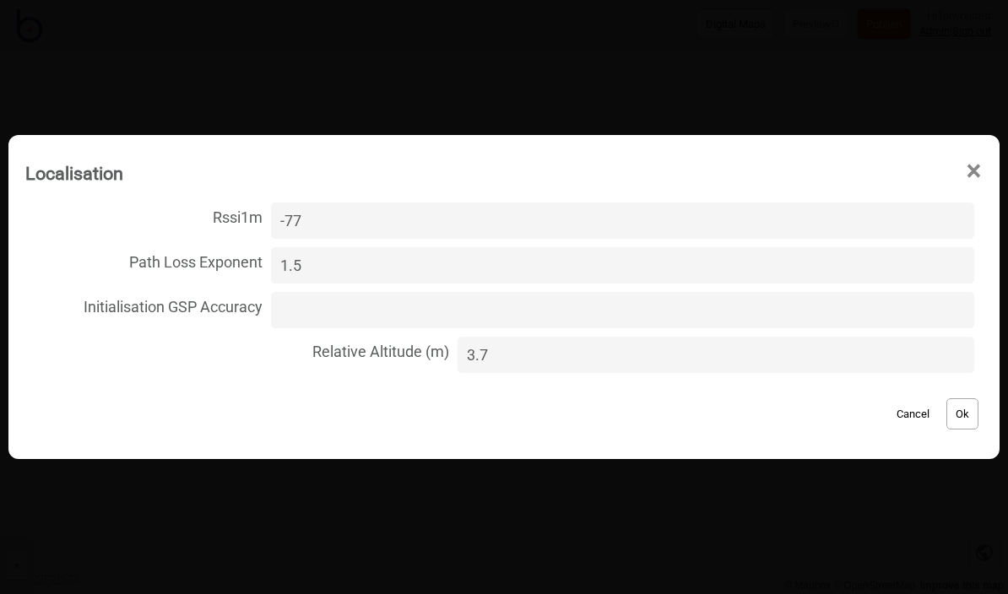
click at [980, 178] on span "×" at bounding box center [974, 172] width 18 height 56
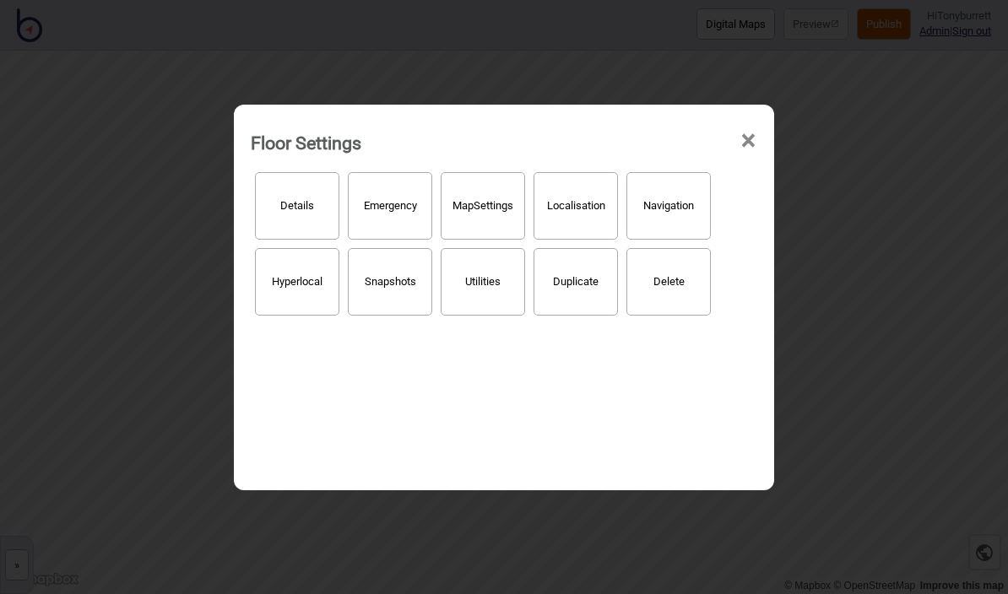
click at [746, 127] on span "×" at bounding box center [749, 141] width 18 height 56
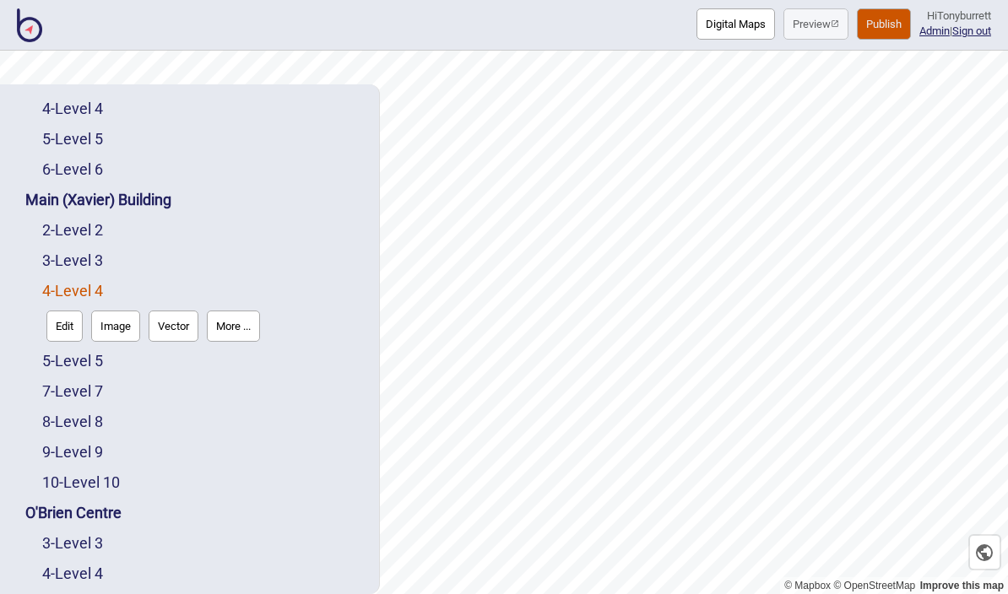
click at [87, 352] on link "5 - Level 5" at bounding box center [72, 361] width 61 height 18
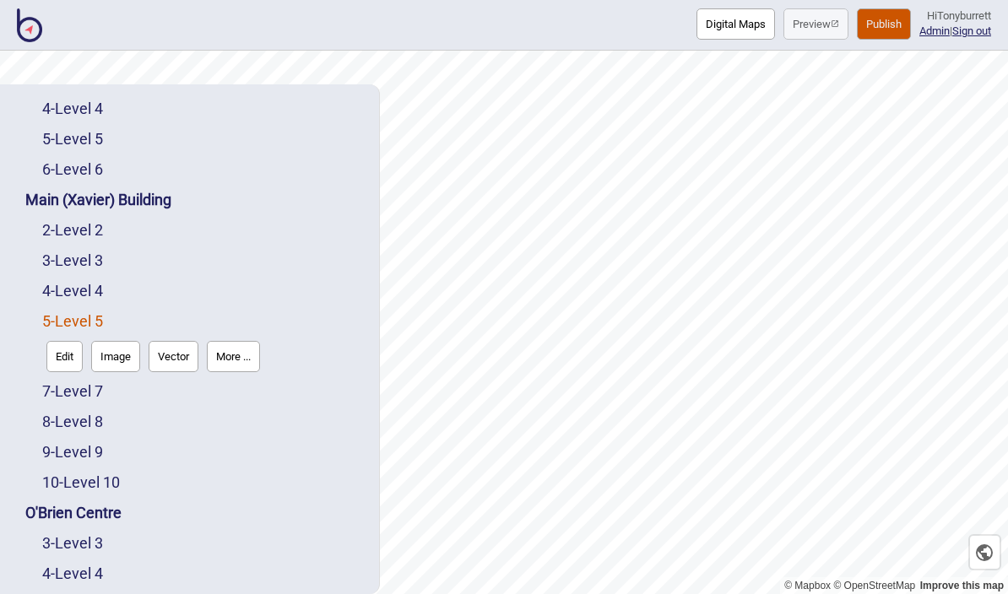
click at [246, 341] on button "More ..." at bounding box center [233, 356] width 53 height 31
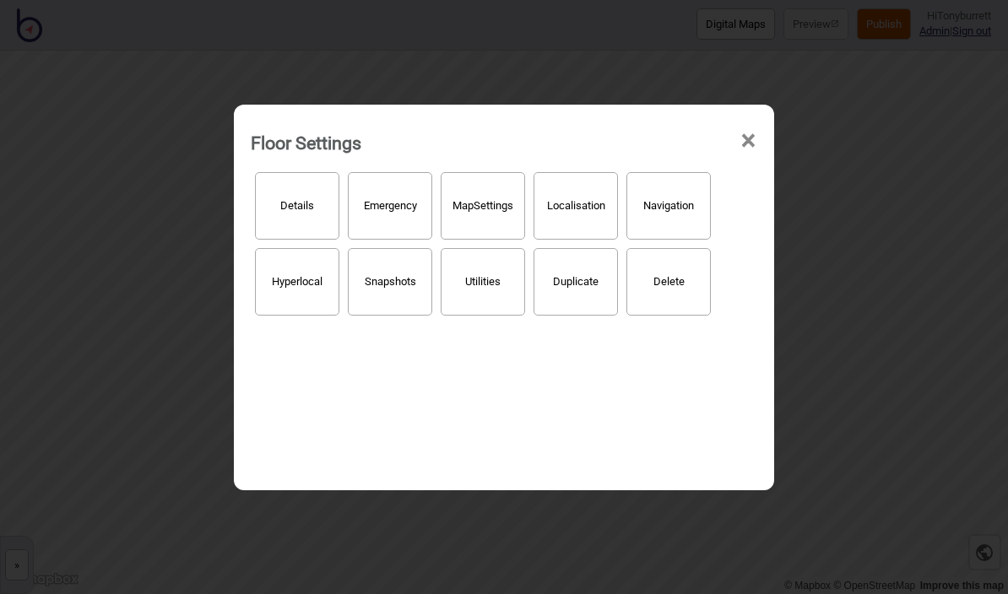
click at [575, 184] on button "Localisation" at bounding box center [576, 206] width 84 height 68
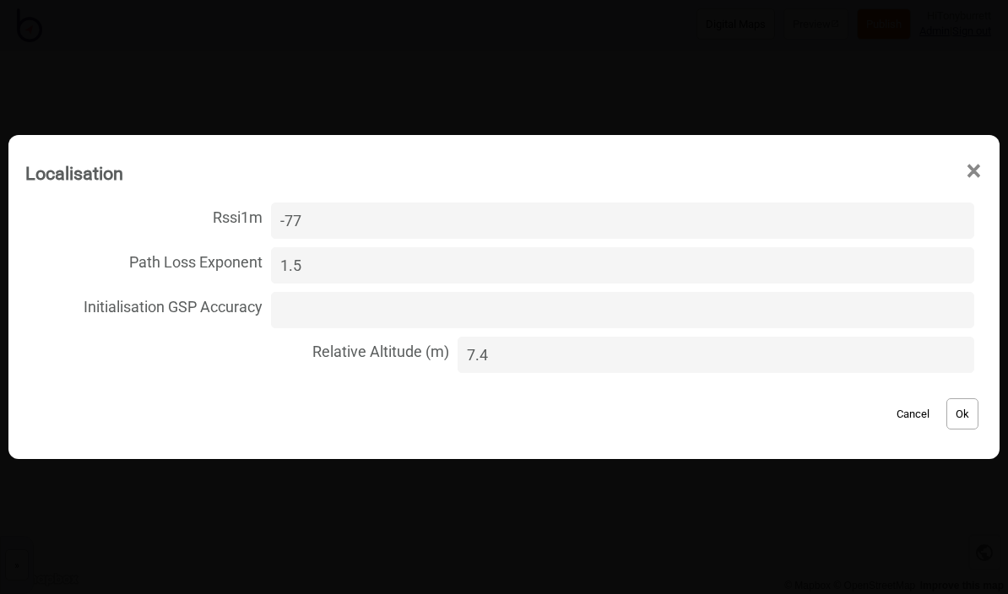
click at [979, 160] on span "×" at bounding box center [974, 172] width 18 height 56
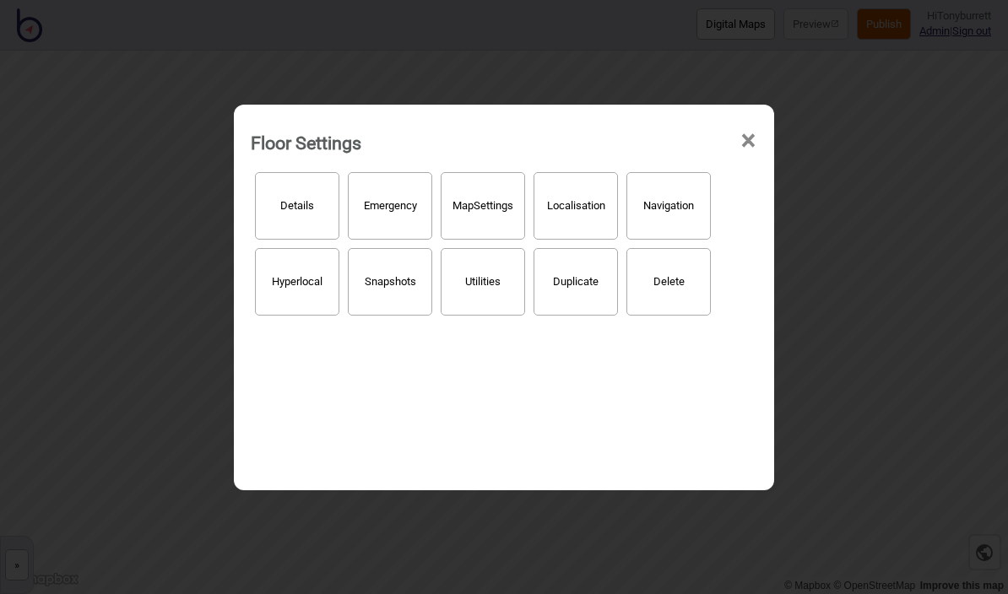
click at [755, 113] on span "×" at bounding box center [749, 141] width 18 height 56
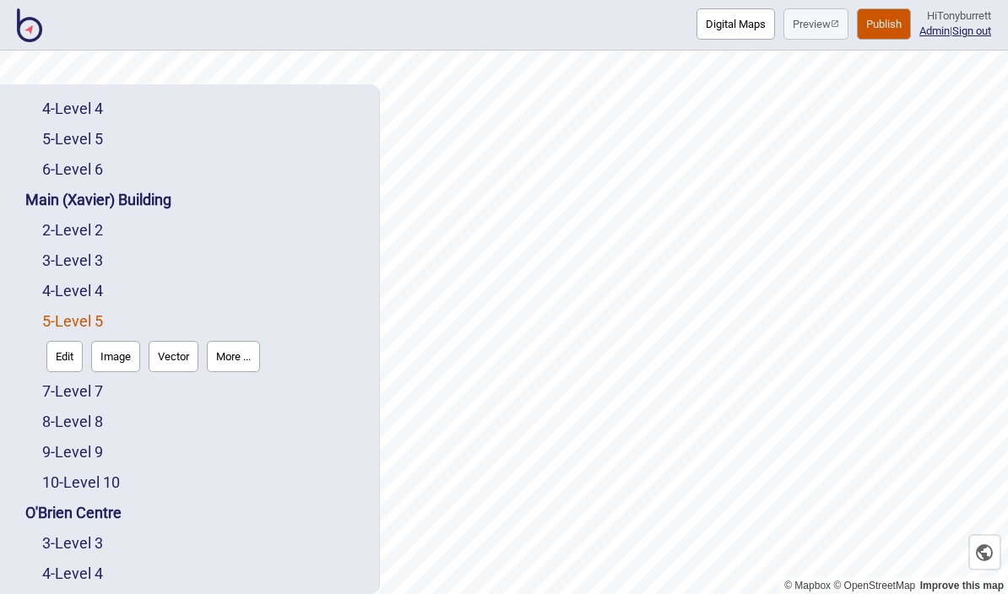
click at [86, 252] on link "3 - Level 3" at bounding box center [72, 261] width 61 height 18
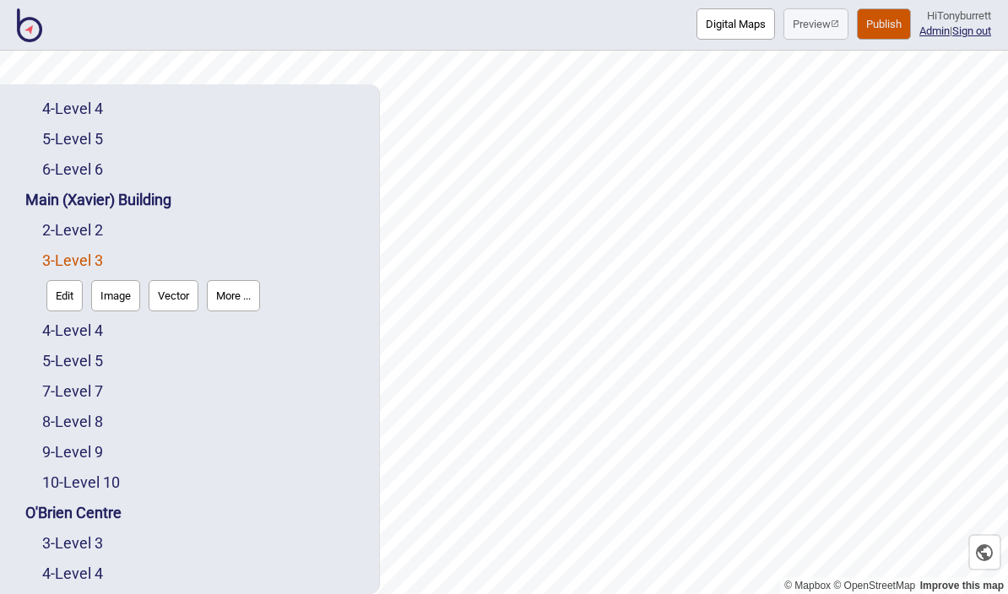
click at [73, 280] on button "Edit" at bounding box center [64, 295] width 36 height 31
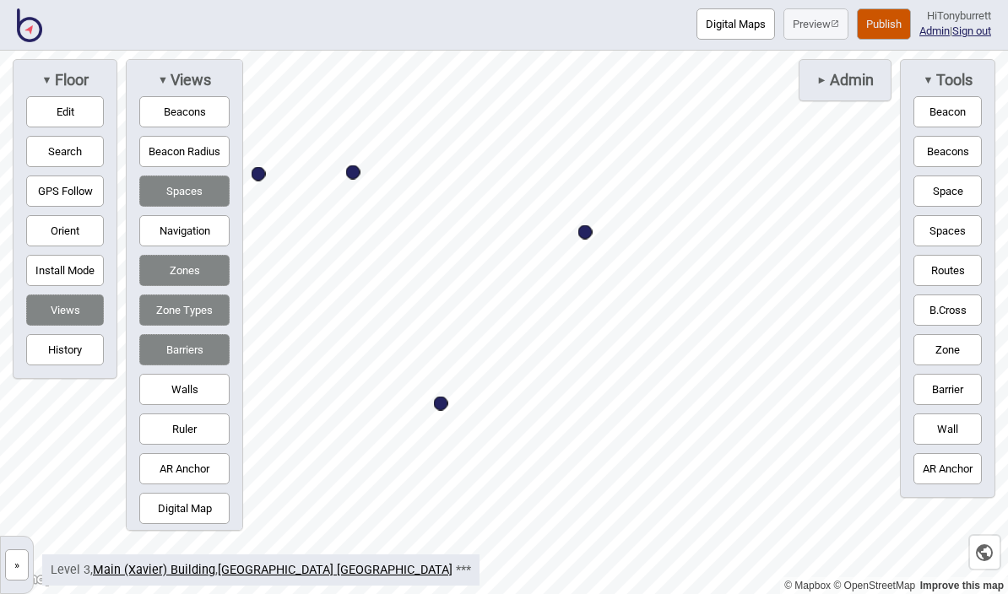
click at [886, 30] on button "Publish" at bounding box center [884, 23] width 54 height 31
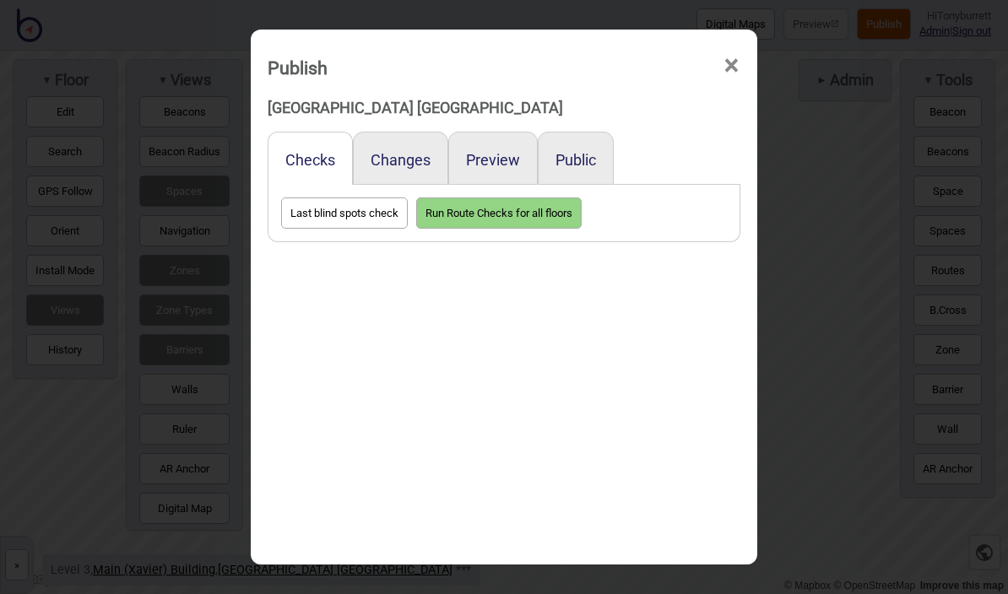
click at [503, 151] on button "Preview" at bounding box center [493, 160] width 54 height 18
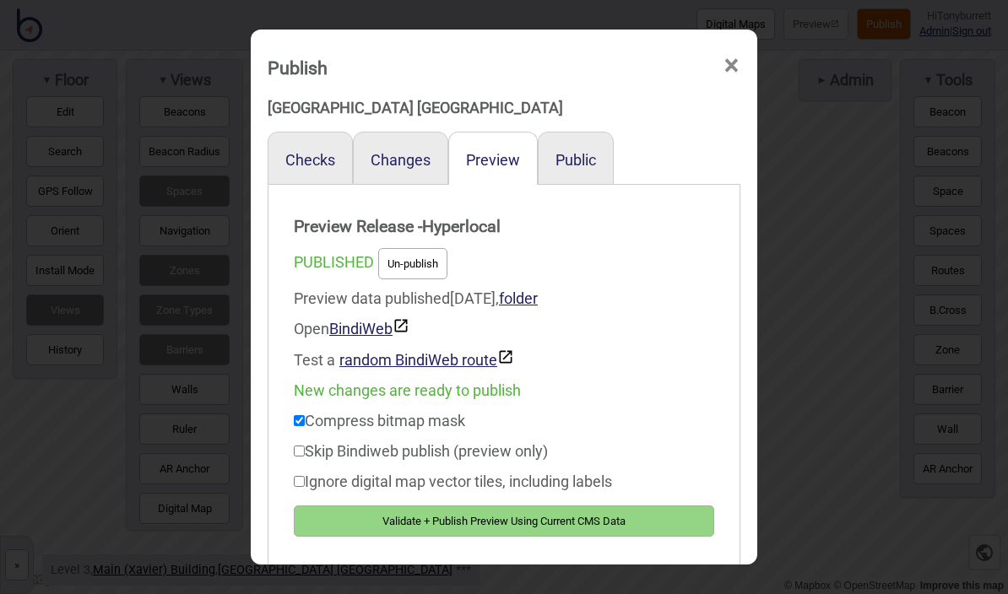
click at [501, 506] on button "Validate + Publish Preview Using Current CMS Data" at bounding box center [504, 521] width 420 height 31
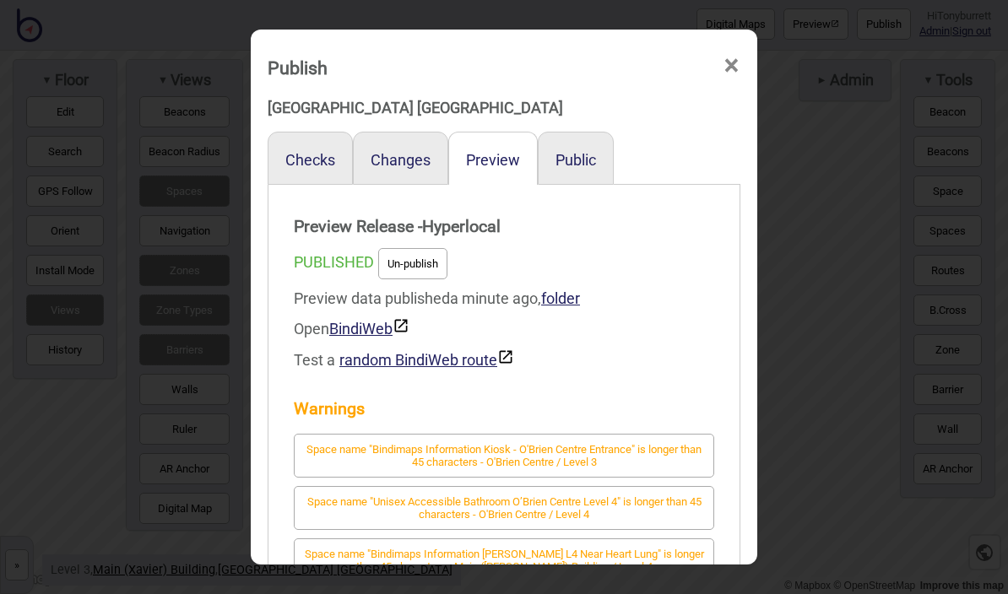
click at [736, 44] on span "×" at bounding box center [732, 66] width 18 height 56
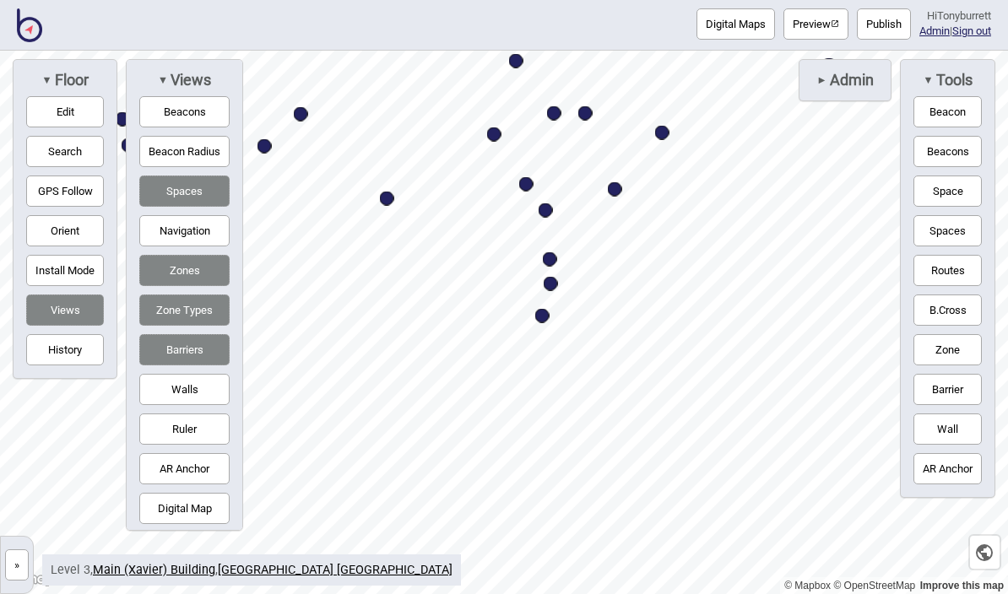
click at [28, 560] on button "»" at bounding box center [17, 565] width 24 height 31
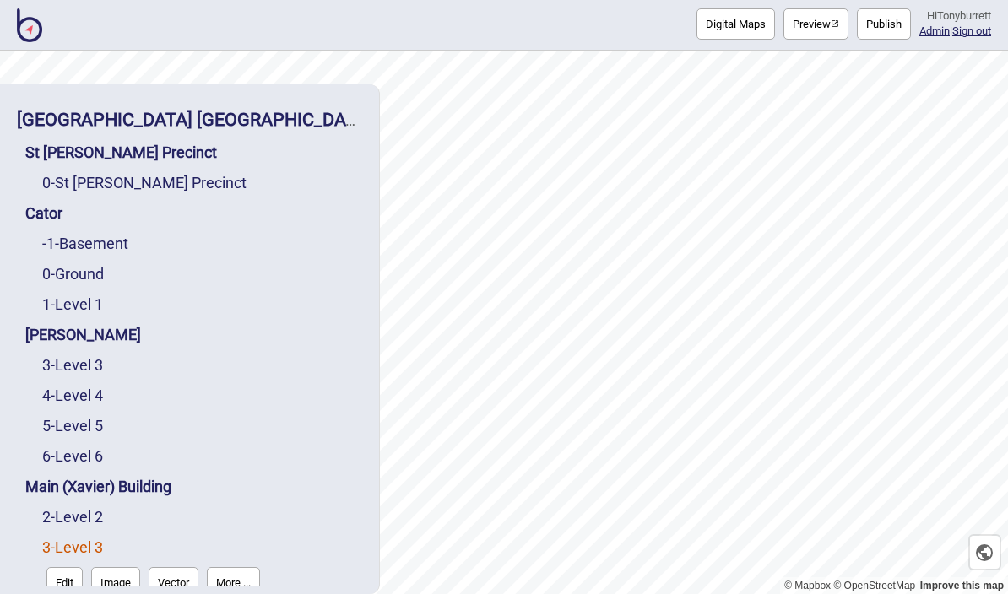
click at [127, 174] on link "0 - St Vincent's Precinct" at bounding box center [144, 183] width 204 height 18
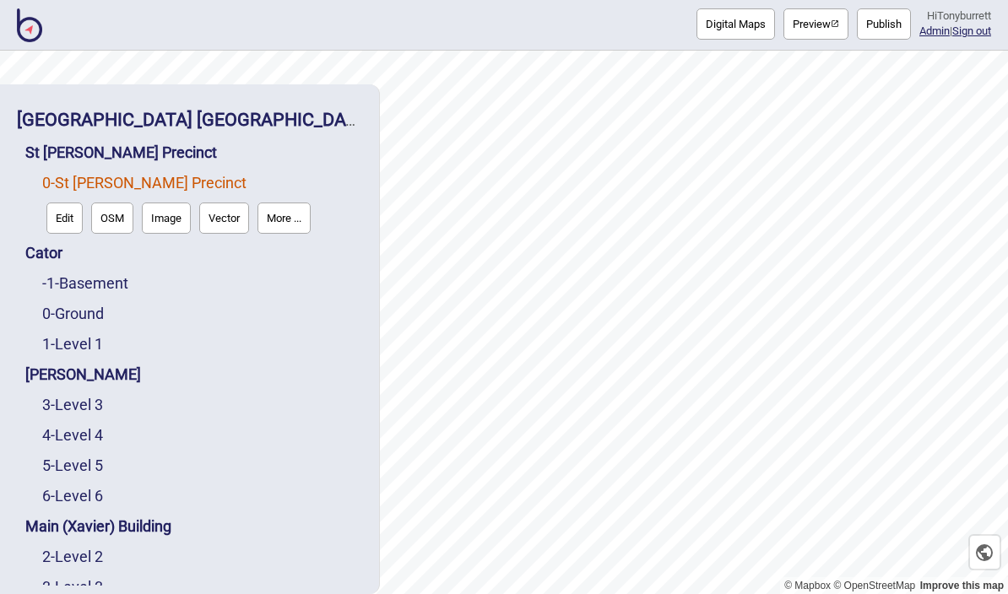
click at [62, 203] on button "Edit" at bounding box center [64, 218] width 36 height 31
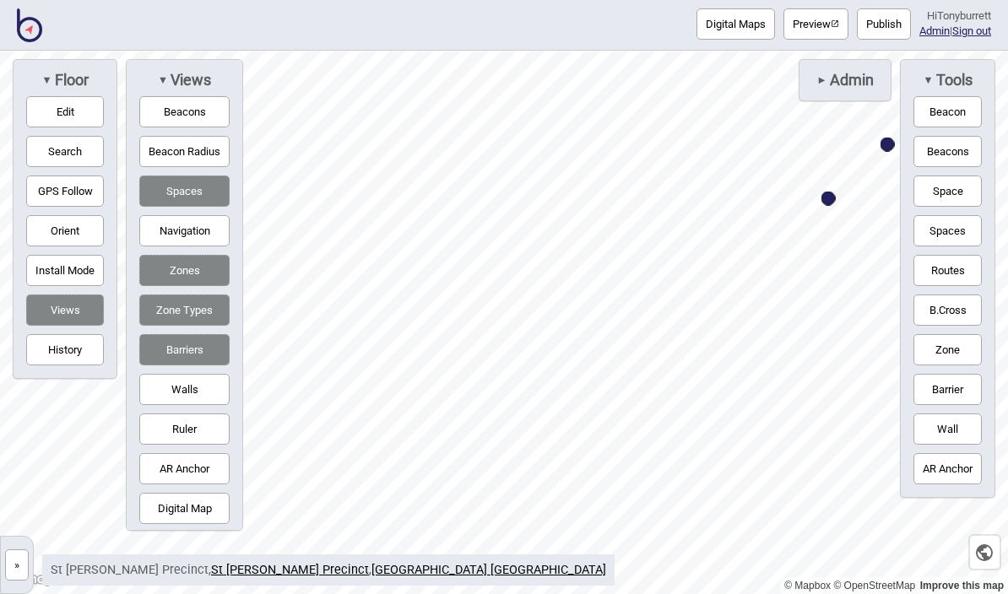
click at [43, 119] on button "Edit" at bounding box center [65, 111] width 78 height 31
click at [43, 121] on button "Edit" at bounding box center [65, 111] width 78 height 31
click at [70, 124] on button "Edit" at bounding box center [65, 111] width 78 height 31
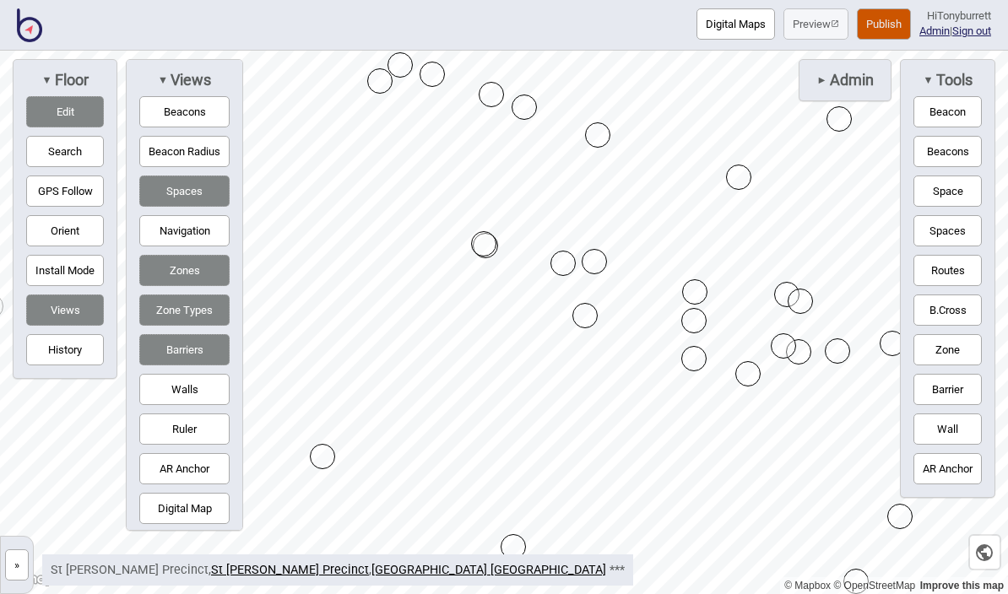
click at [51, 101] on button "Edit" at bounding box center [65, 111] width 78 height 31
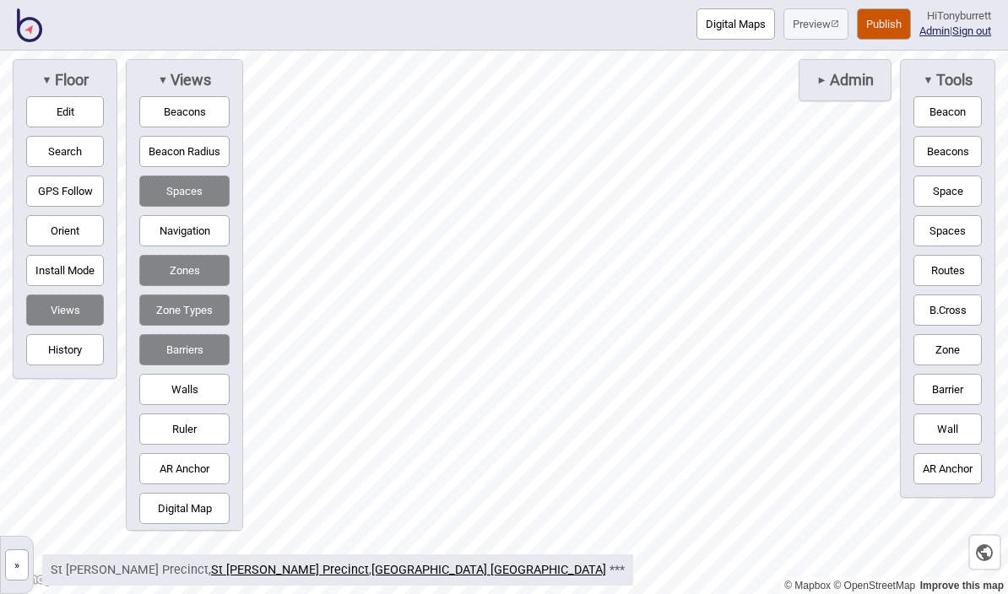
click at [49, 126] on button "Edit" at bounding box center [65, 111] width 78 height 31
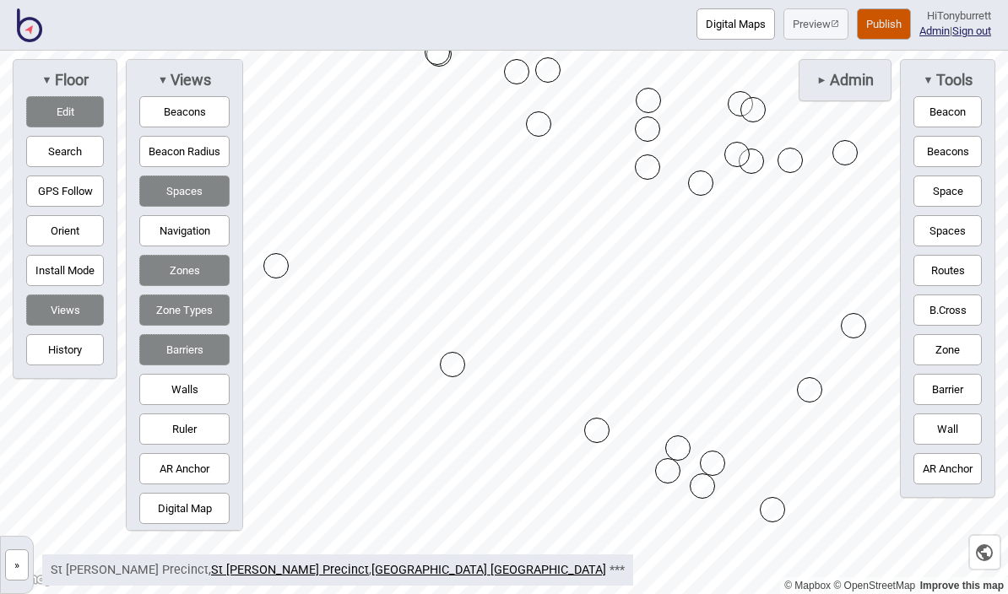
click at [47, 117] on button "Edit" at bounding box center [65, 111] width 78 height 31
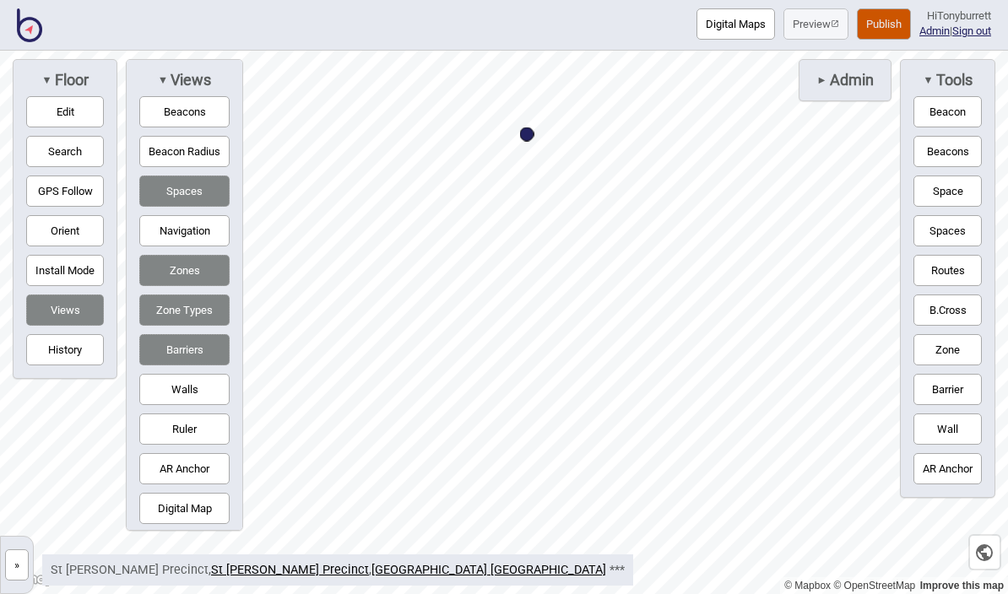
click at [49, 117] on button "Edit" at bounding box center [65, 111] width 78 height 31
click at [54, 122] on button "Edit" at bounding box center [65, 111] width 78 height 31
click at [876, 34] on button "Publish" at bounding box center [884, 23] width 54 height 31
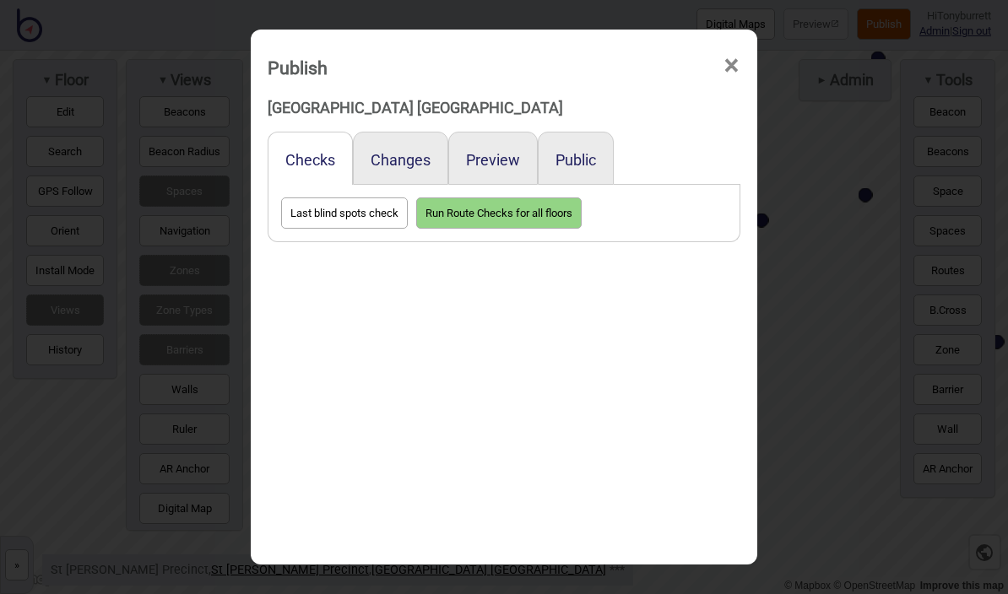
click at [507, 151] on button "Preview" at bounding box center [493, 160] width 54 height 18
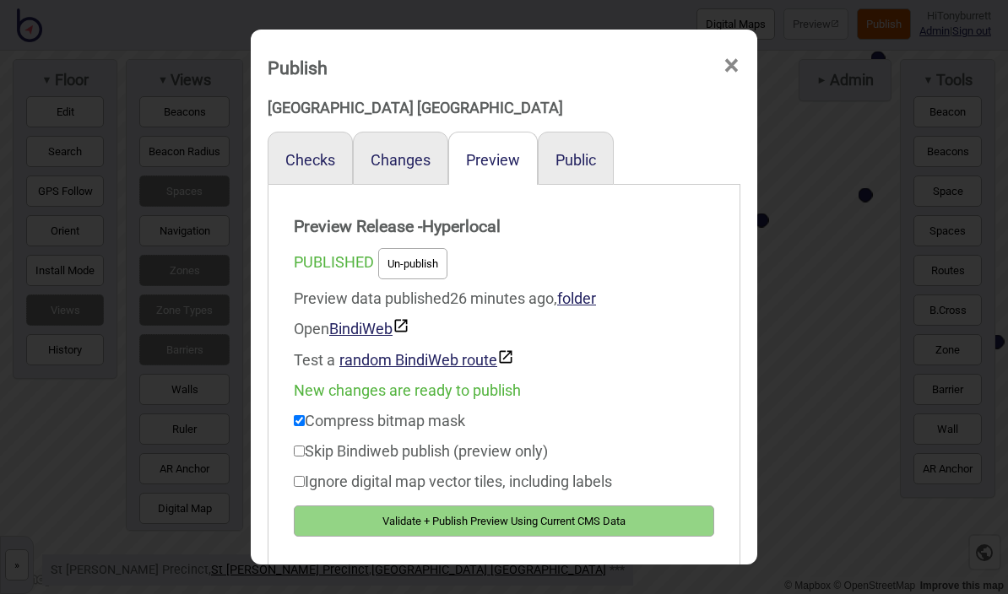
click at [567, 511] on button "Validate + Publish Preview Using Current CMS Data" at bounding box center [504, 521] width 420 height 31
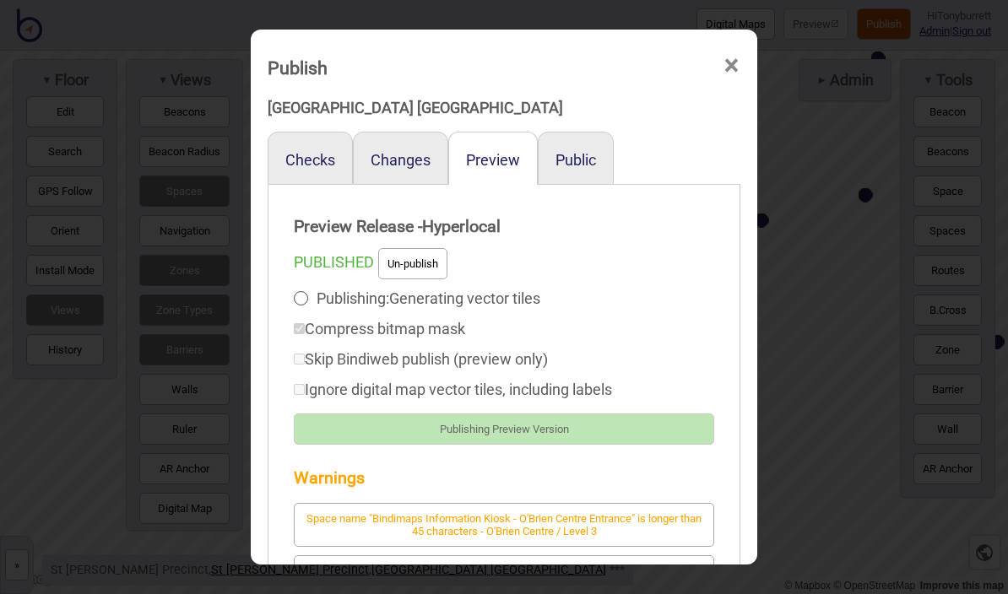
click at [724, 40] on span "×" at bounding box center [732, 66] width 18 height 56
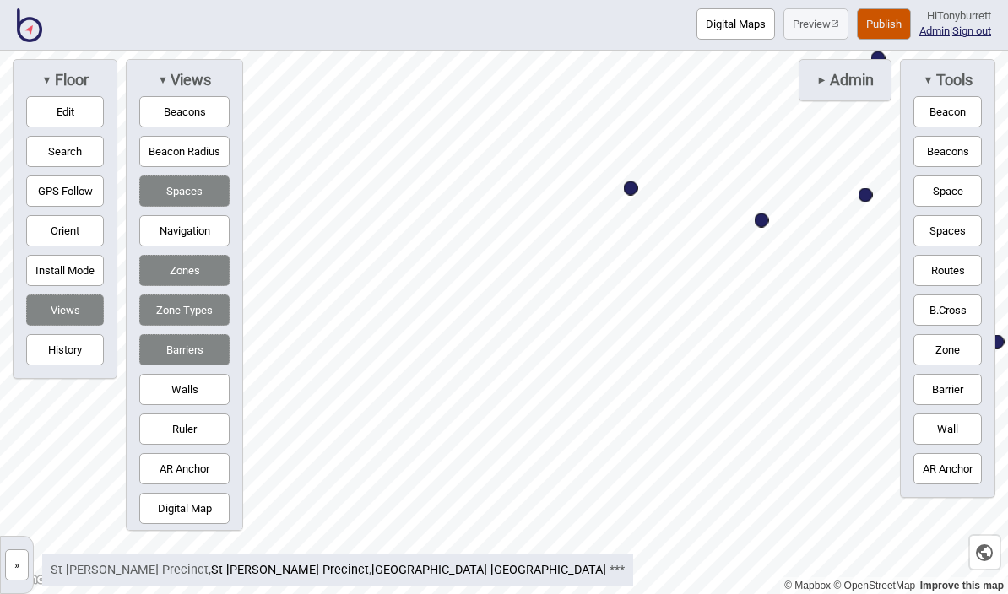
click at [871, 35] on button "Publish" at bounding box center [884, 23] width 54 height 31
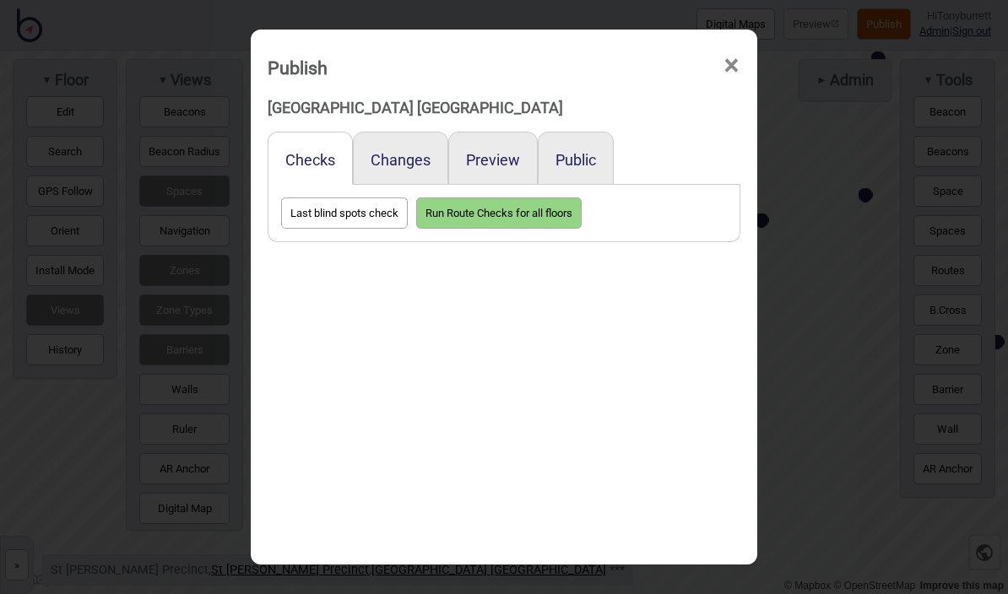
click at [481, 151] on button "Preview" at bounding box center [493, 160] width 54 height 18
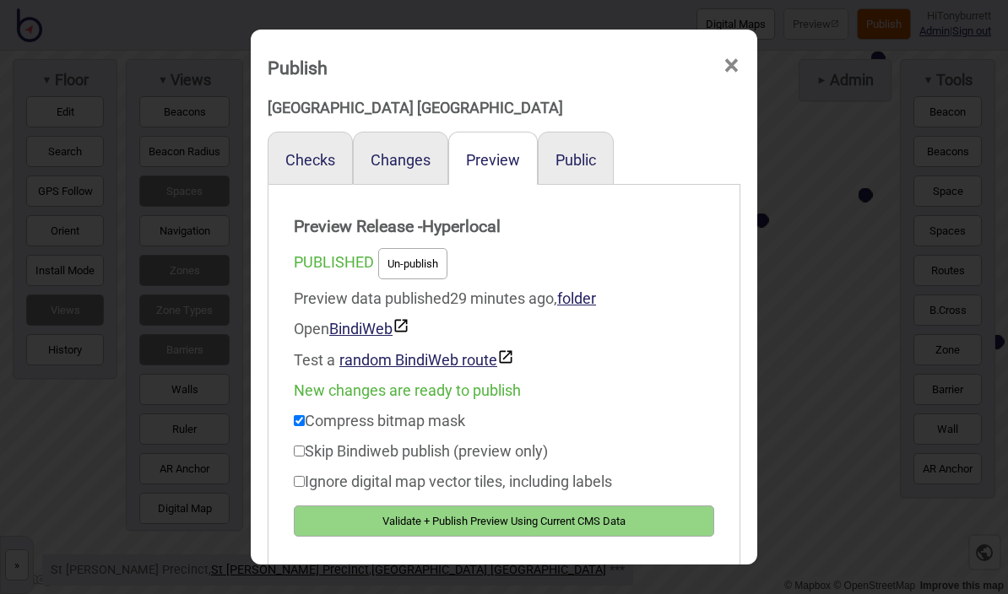
click at [561, 524] on button "Validate + Publish Preview Using Current CMS Data" at bounding box center [504, 521] width 420 height 31
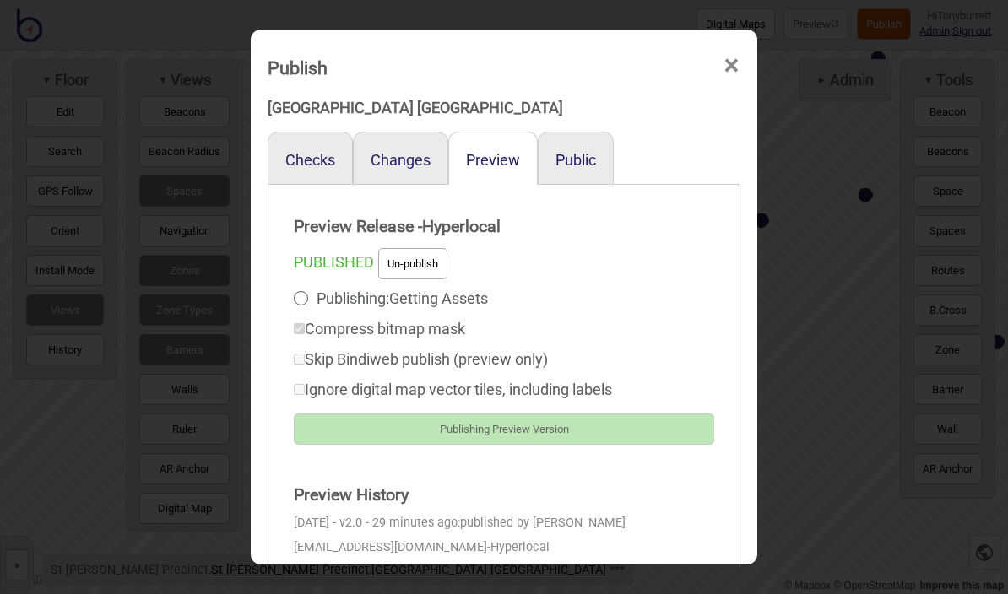
click at [733, 52] on span "×" at bounding box center [732, 66] width 18 height 56
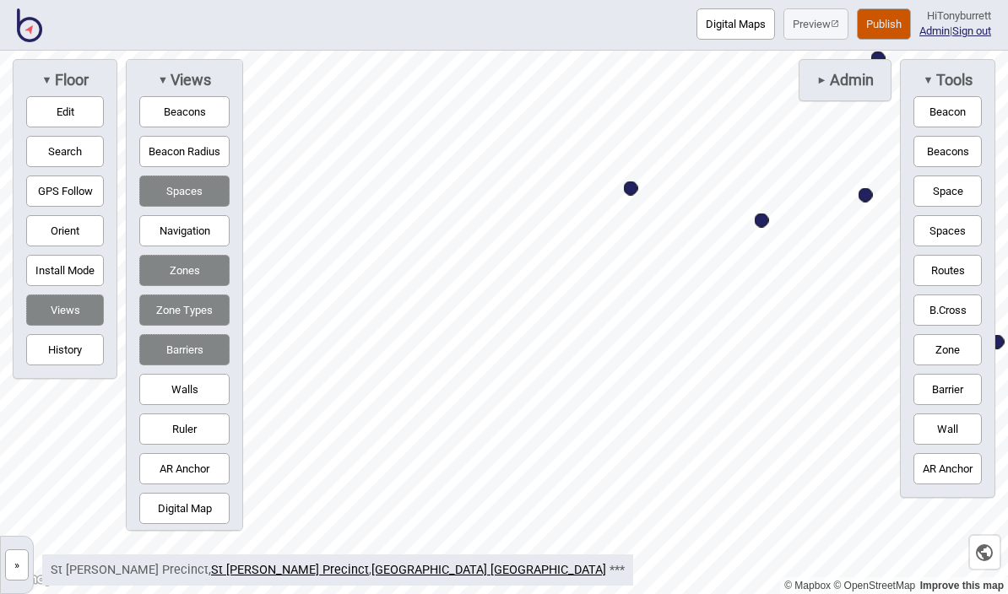
click at [21, 564] on button "»" at bounding box center [17, 565] width 24 height 31
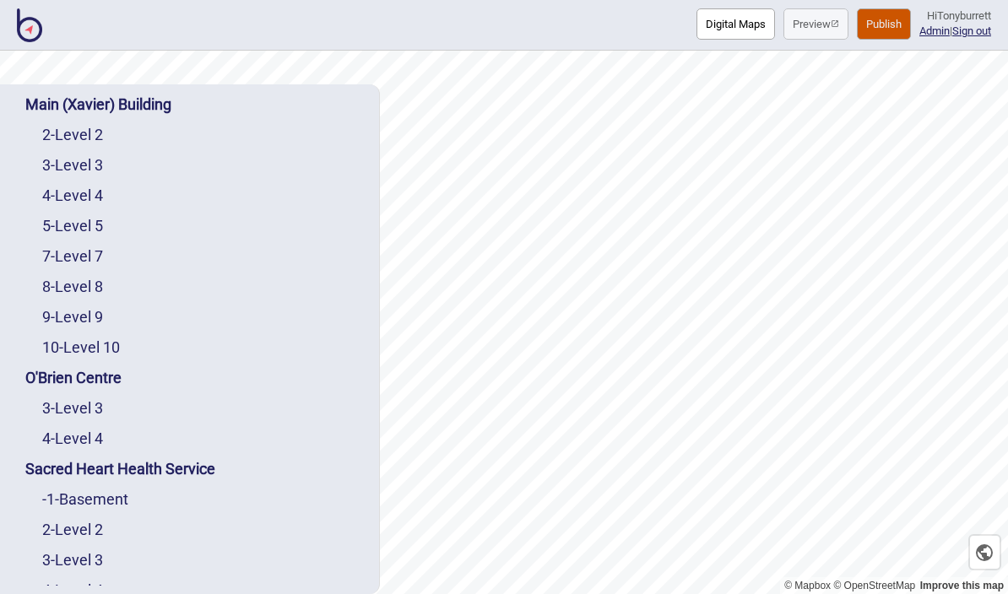
scroll to position [421, 0]
click at [102, 400] on link "3 - Level 3" at bounding box center [72, 409] width 61 height 18
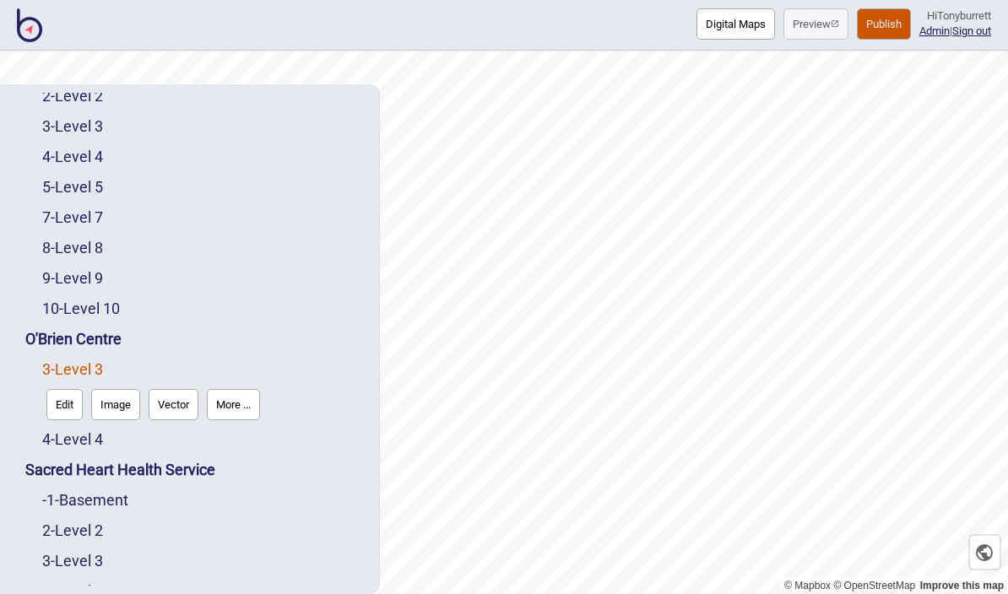
click at [74, 389] on button "Edit" at bounding box center [64, 404] width 36 height 31
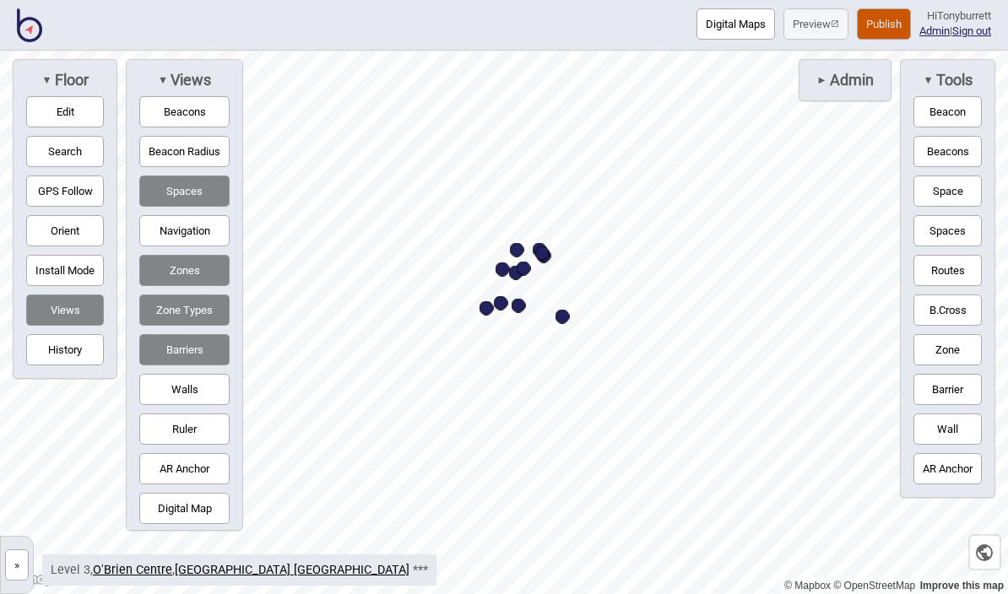
click at [187, 126] on button "Beacons" at bounding box center [184, 111] width 90 height 31
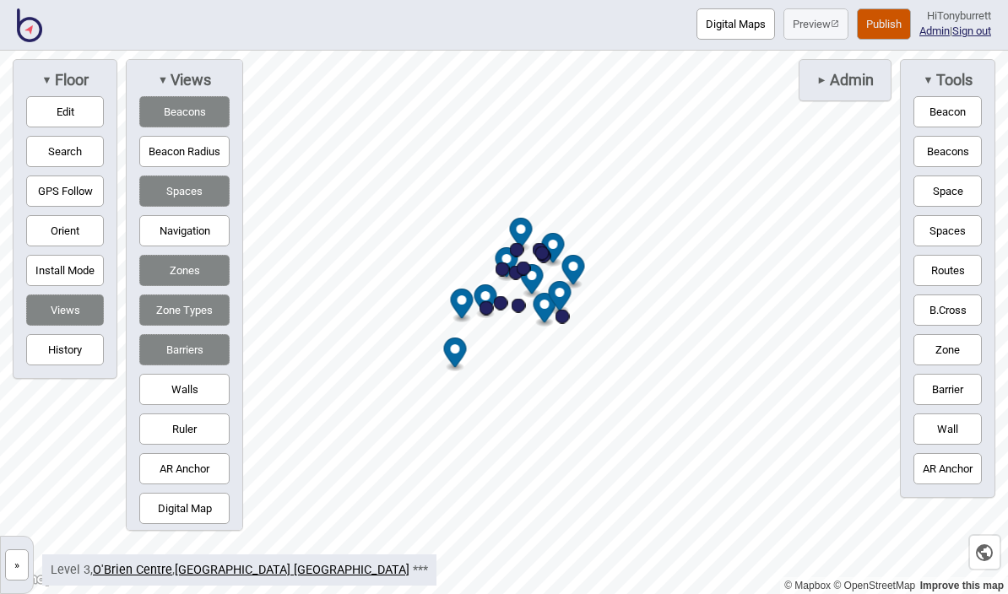
click at [194, 119] on button "Beacons" at bounding box center [184, 111] width 90 height 31
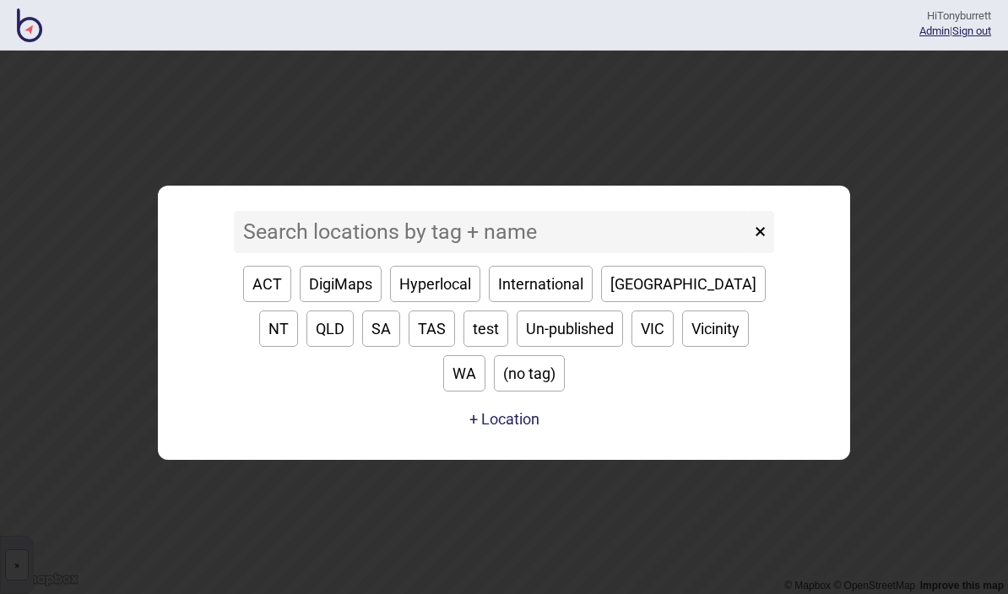
click at [354, 253] on input at bounding box center [492, 232] width 517 height 42
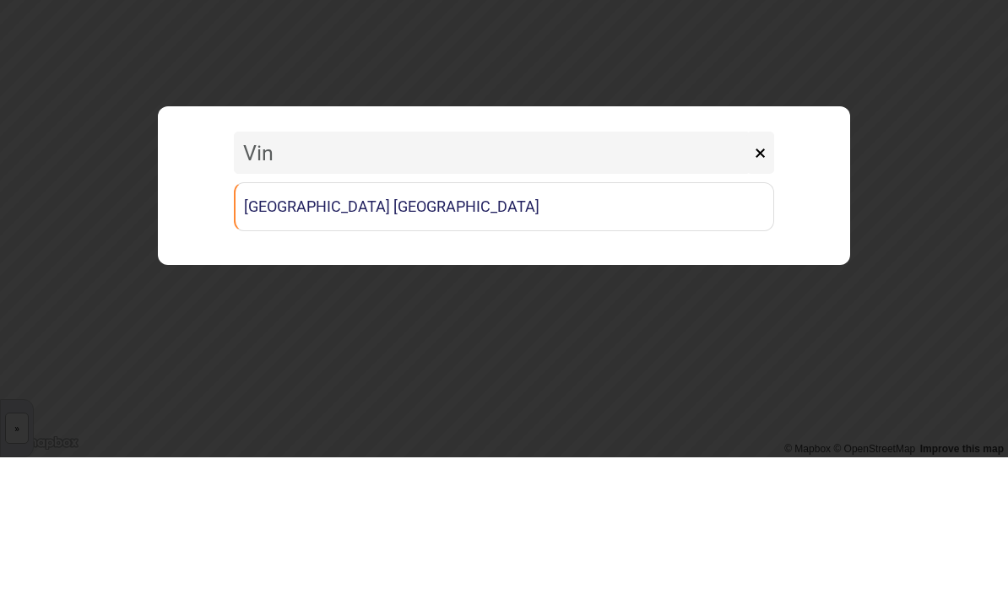
type input "Vinc"
click at [448, 319] on link "[GEOGRAPHIC_DATA] [GEOGRAPHIC_DATA]" at bounding box center [504, 343] width 540 height 49
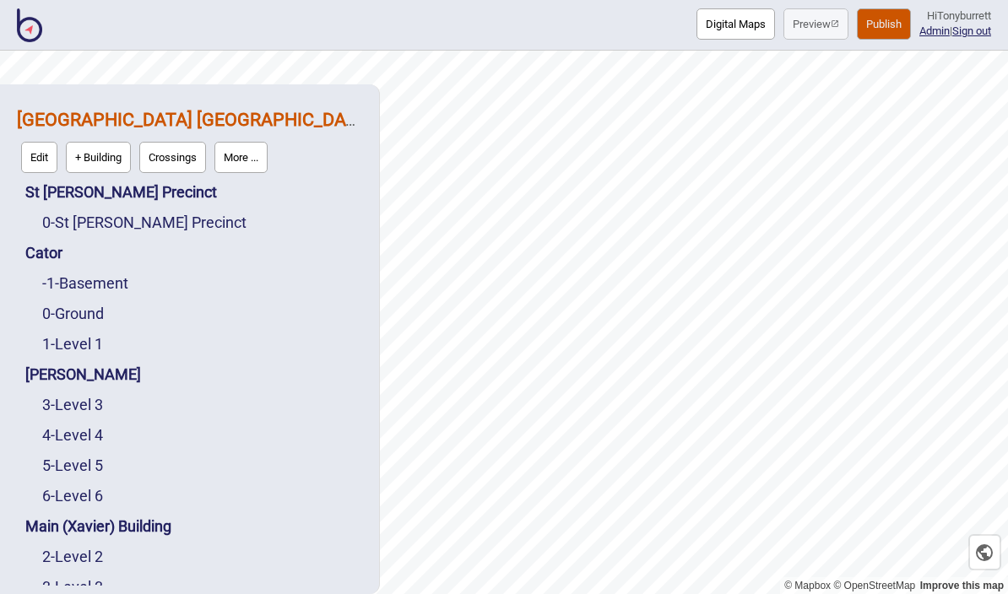
click at [880, 27] on button "Publish" at bounding box center [884, 23] width 54 height 31
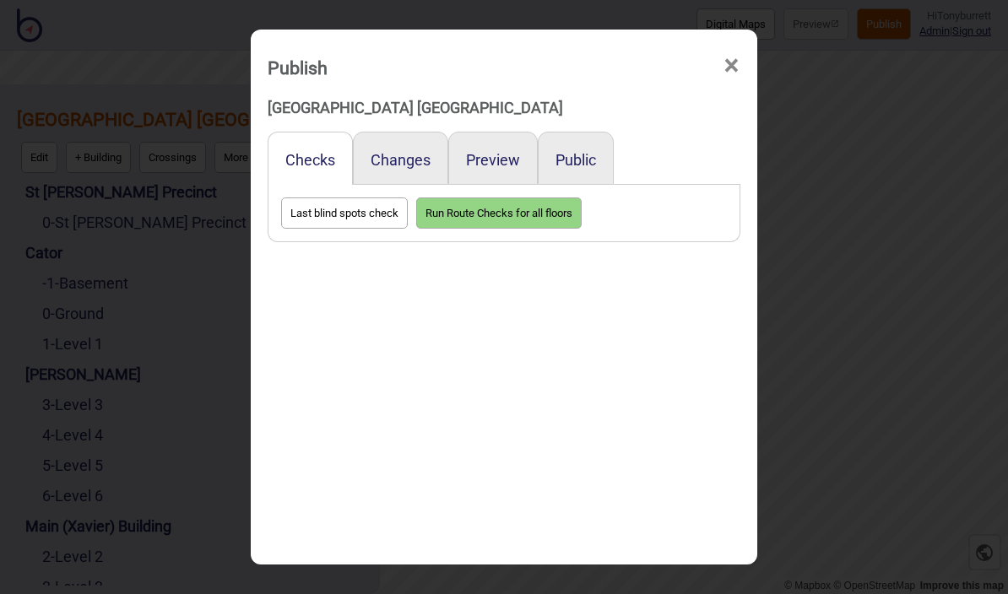
click at [486, 151] on button "Preview" at bounding box center [493, 160] width 54 height 18
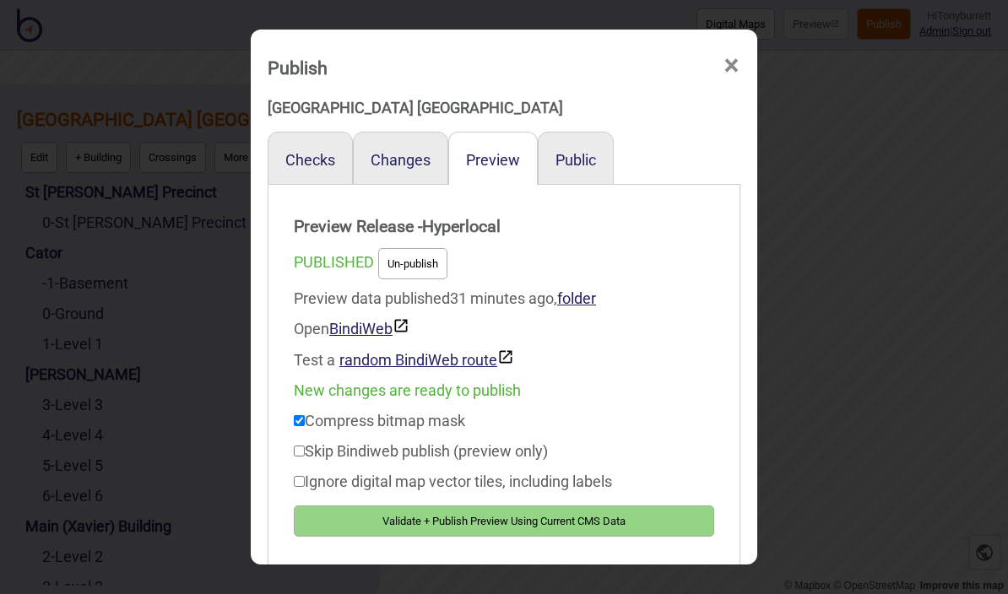
click at [533, 516] on button "Validate + Publish Preview Using Current CMS Data" at bounding box center [504, 521] width 420 height 31
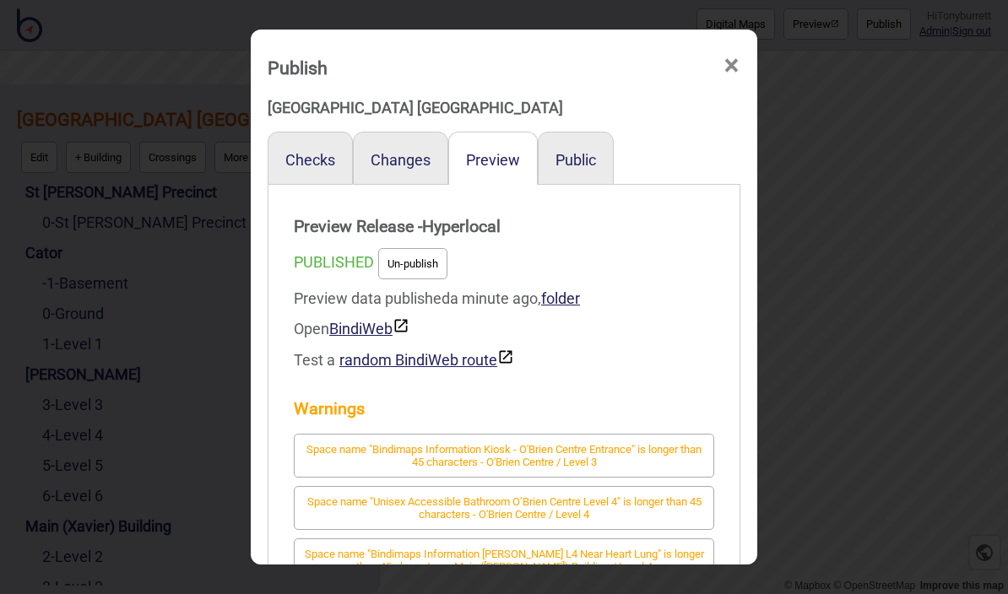
click at [725, 44] on span "×" at bounding box center [732, 66] width 18 height 56
